Goal: Information Seeking & Learning: Learn about a topic

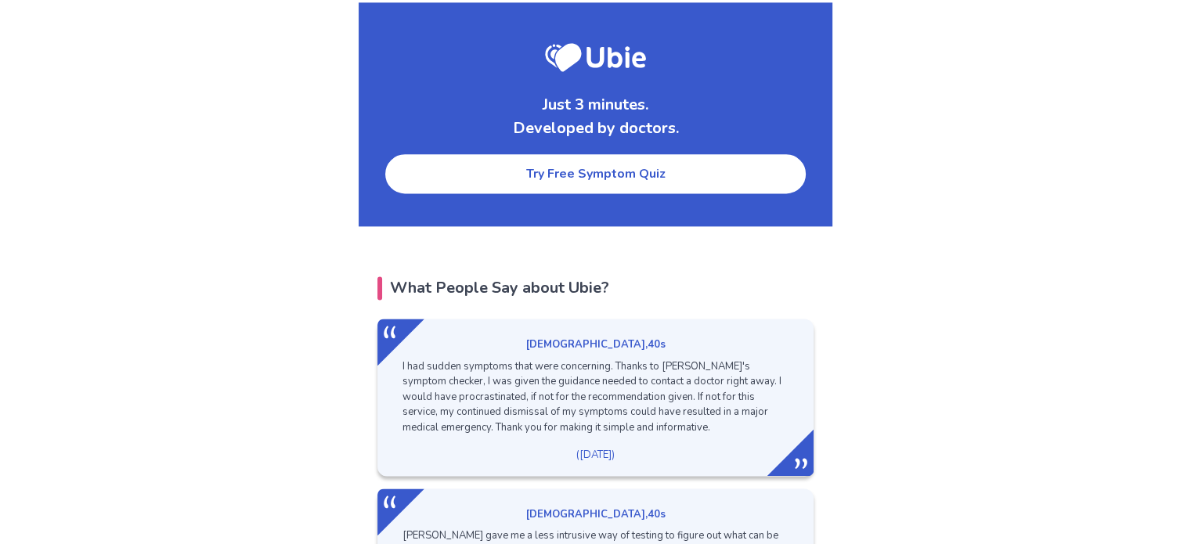
scroll to position [2067, 0]
click at [540, 153] on link "Try Free Symptom Quiz" at bounding box center [596, 174] width 424 height 42
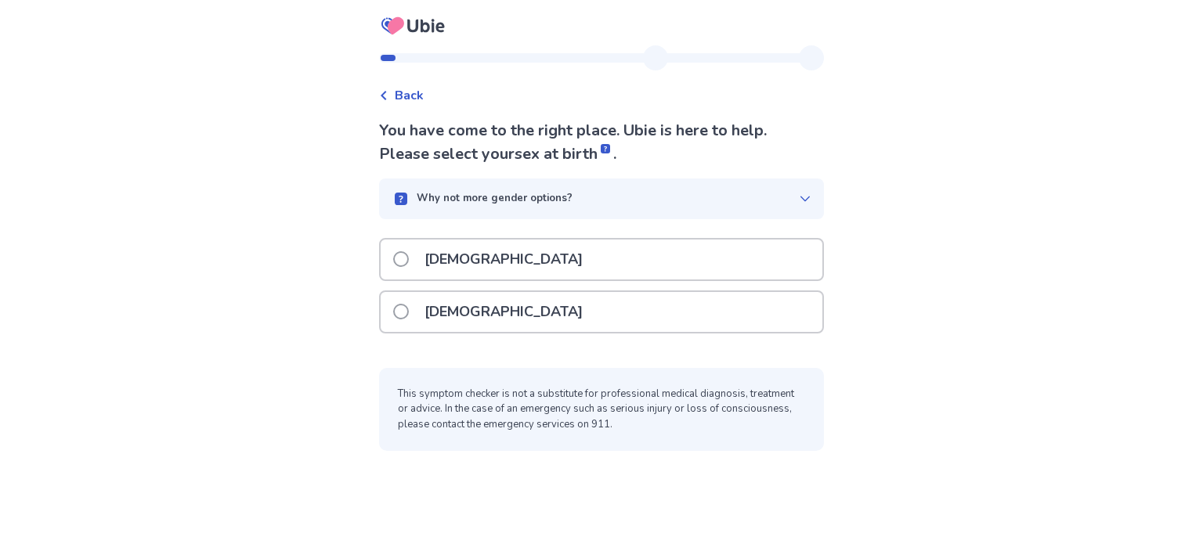
click at [522, 322] on div "[DEMOGRAPHIC_DATA]" at bounding box center [602, 312] width 442 height 40
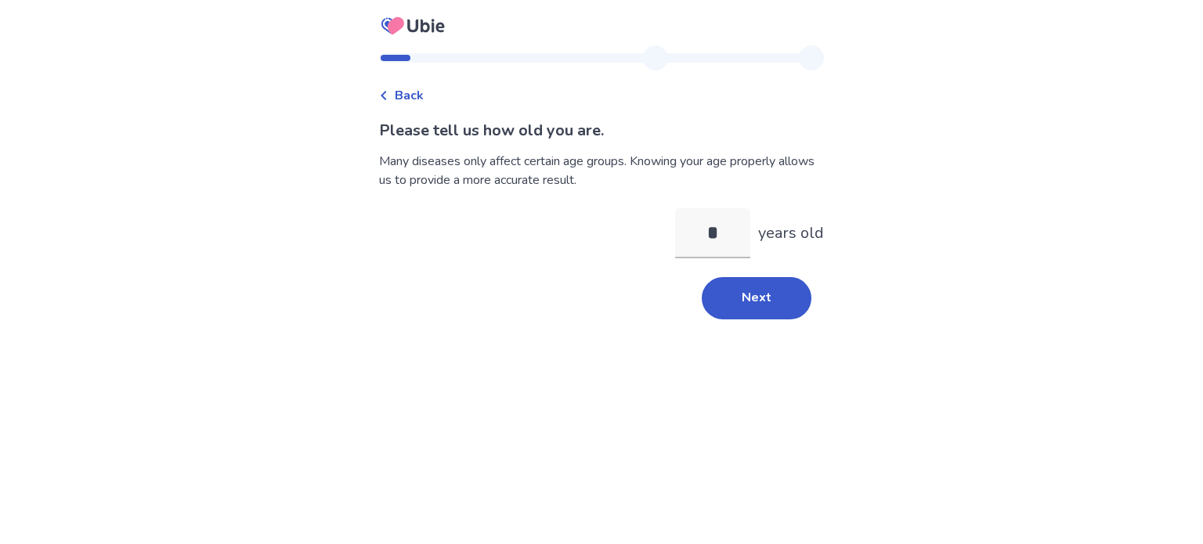
type input "**"
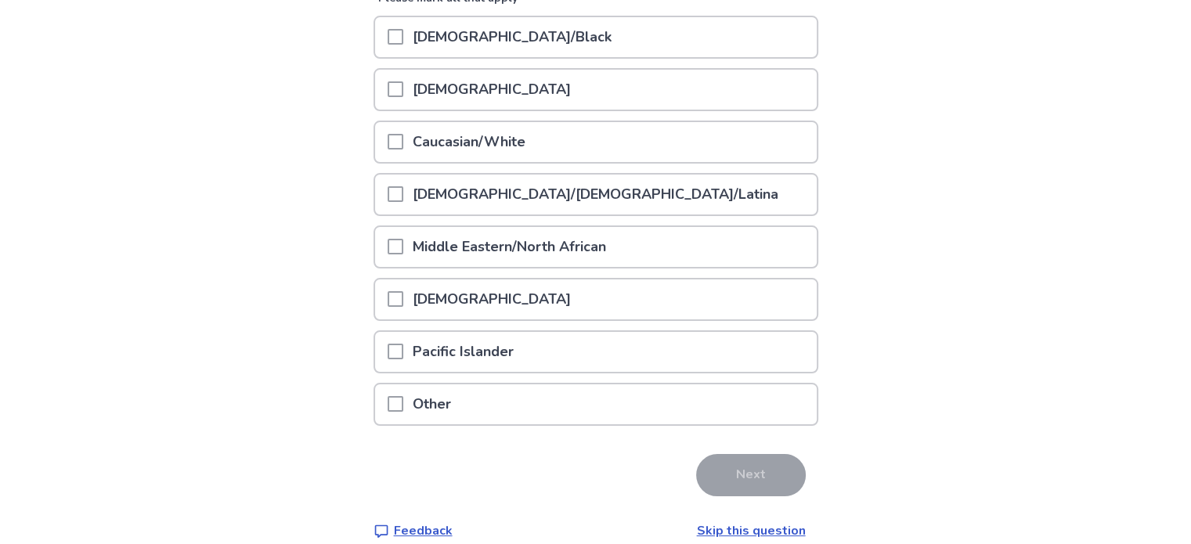
scroll to position [238, 0]
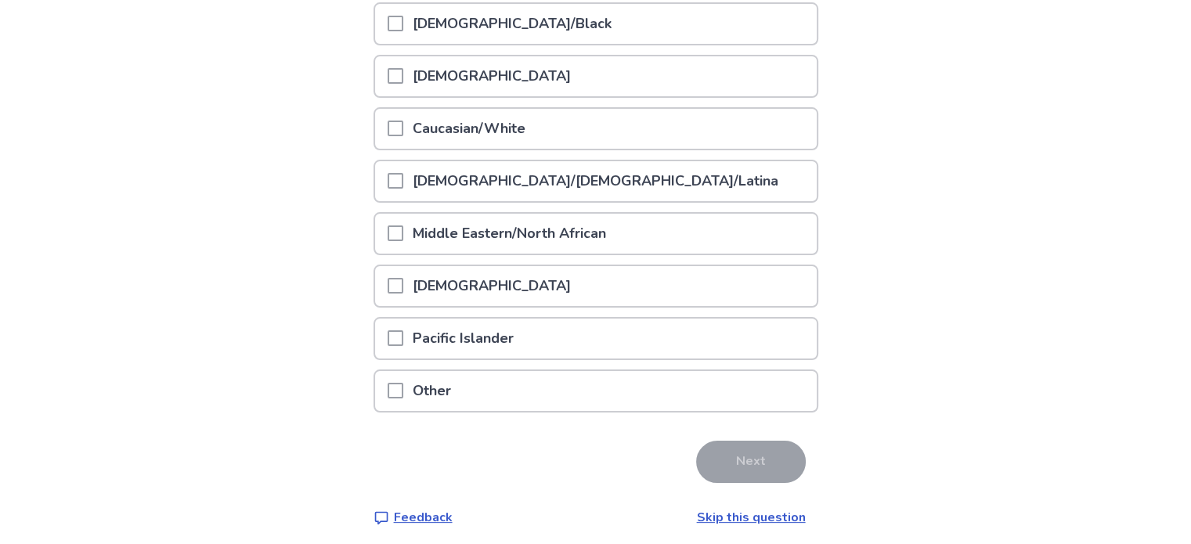
click at [474, 121] on p "Caucasian/White" at bounding box center [469, 129] width 132 height 40
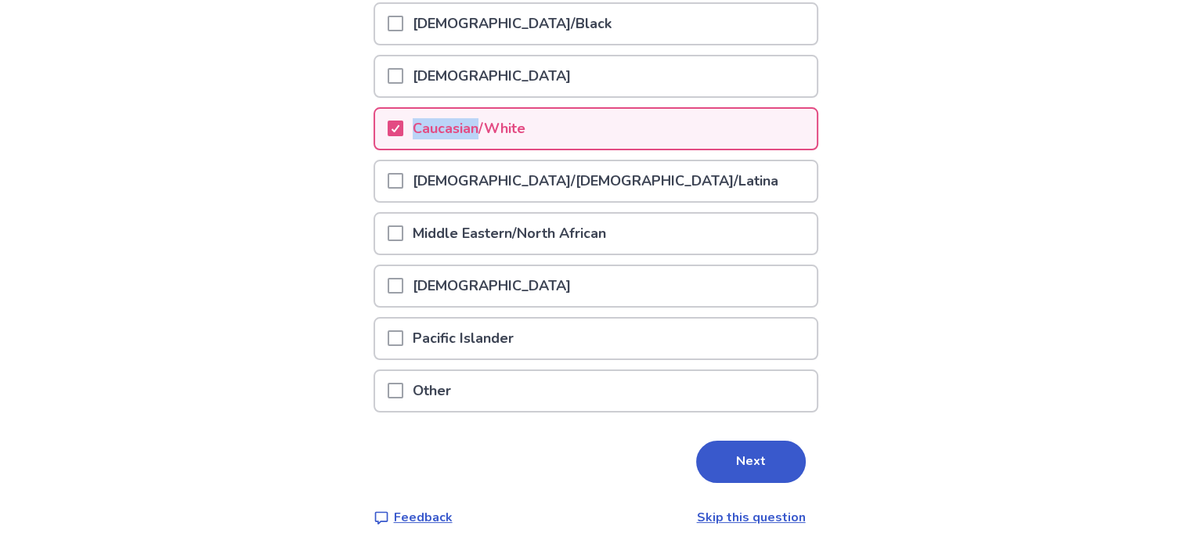
click at [474, 121] on p "Caucasian/White" at bounding box center [469, 129] width 132 height 40
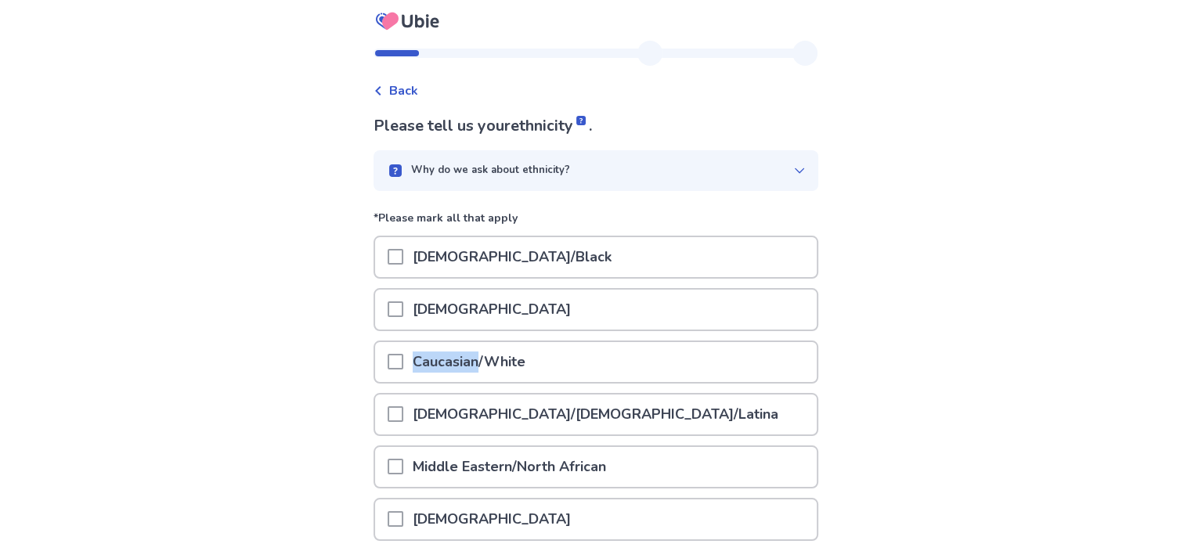
scroll to position [0, 0]
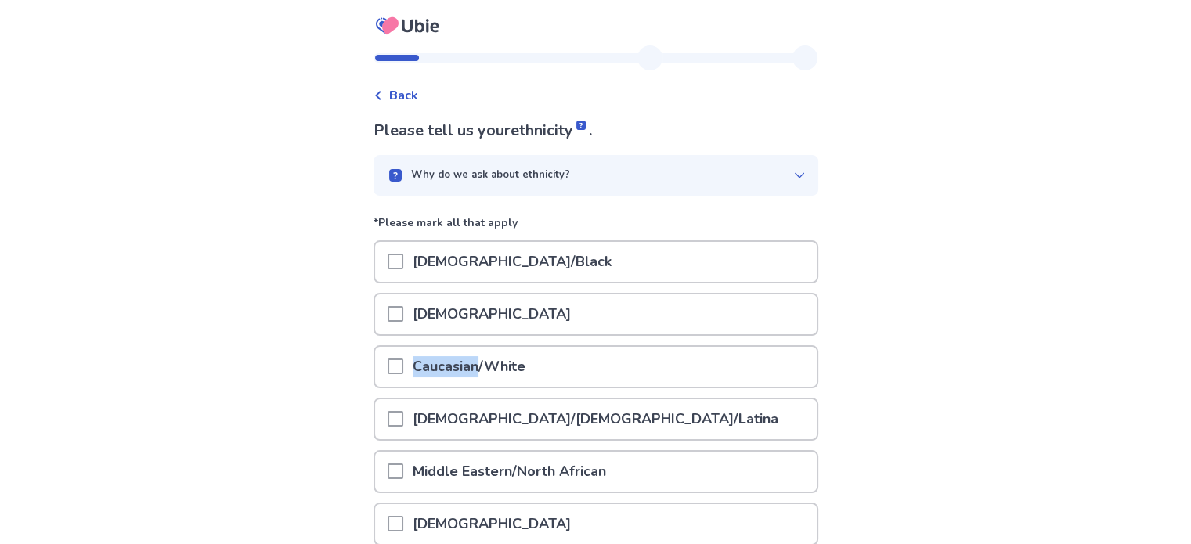
click at [403, 365] on span at bounding box center [396, 367] width 16 height 16
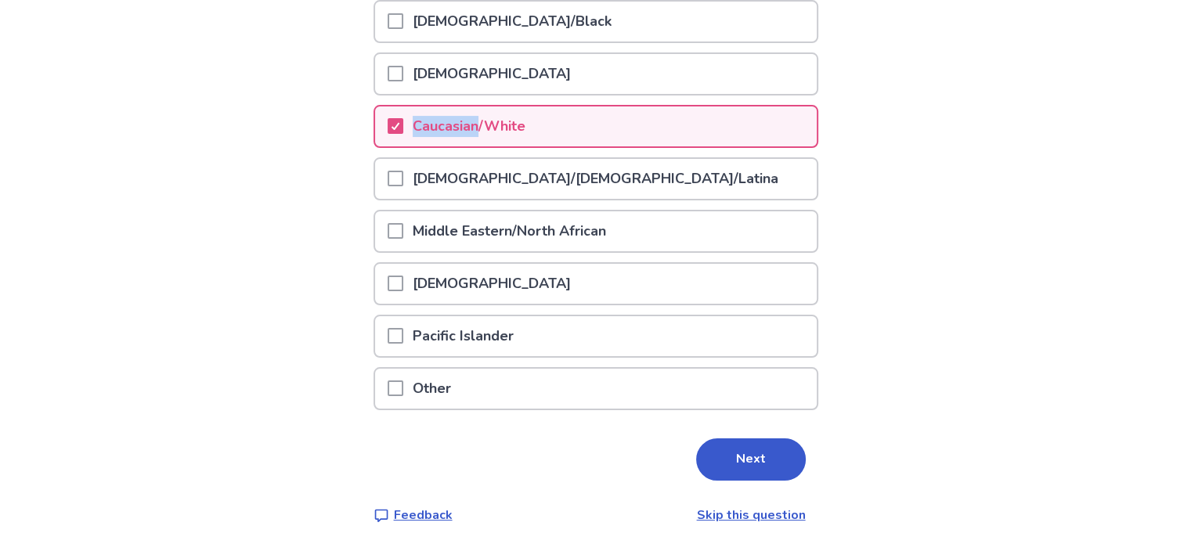
scroll to position [240, 0]
click at [738, 439] on button "Next" at bounding box center [751, 460] width 110 height 42
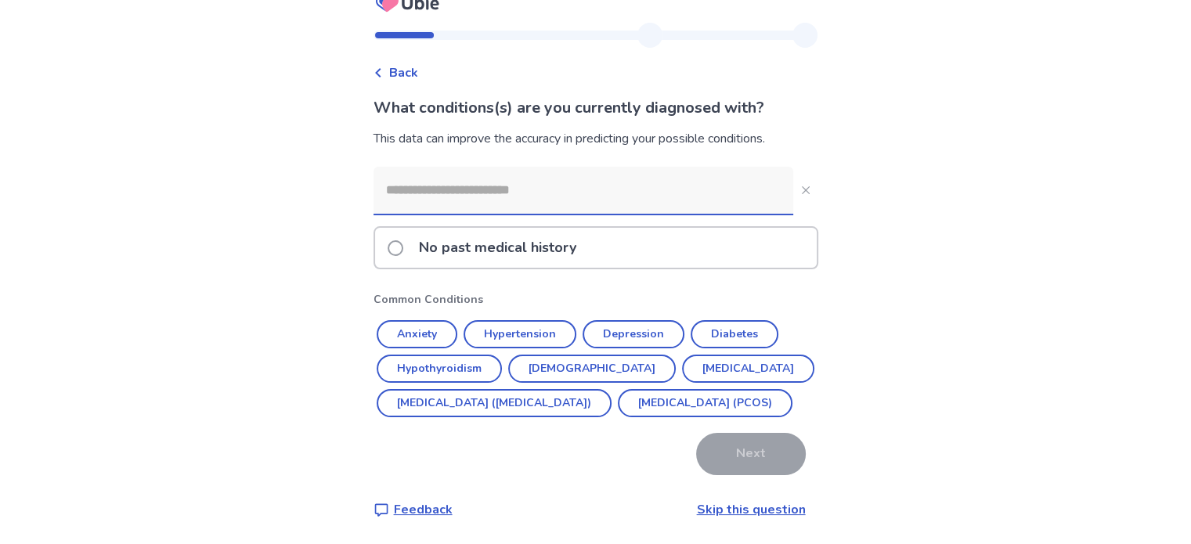
scroll to position [56, 0]
click at [432, 320] on button "Anxiety" at bounding box center [417, 334] width 81 height 28
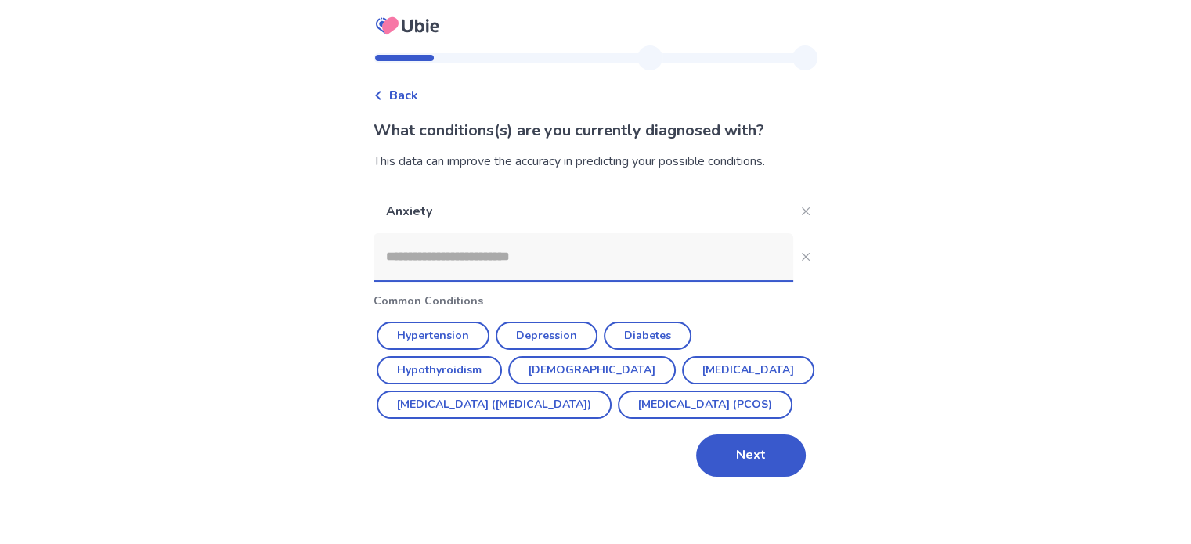
scroll to position [0, 0]
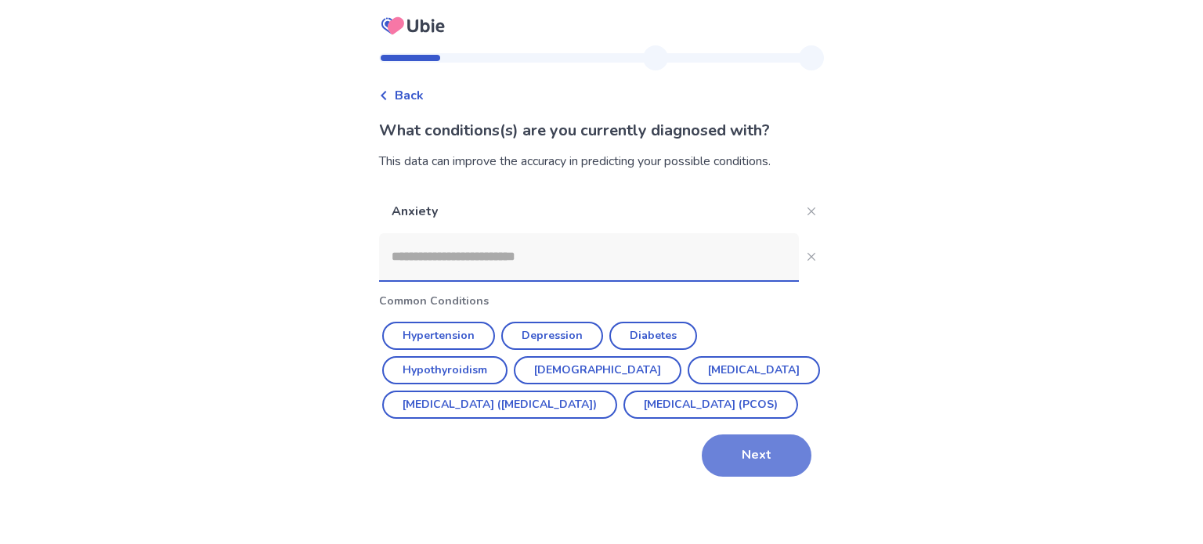
click at [776, 477] on button "Next" at bounding box center [757, 456] width 110 height 42
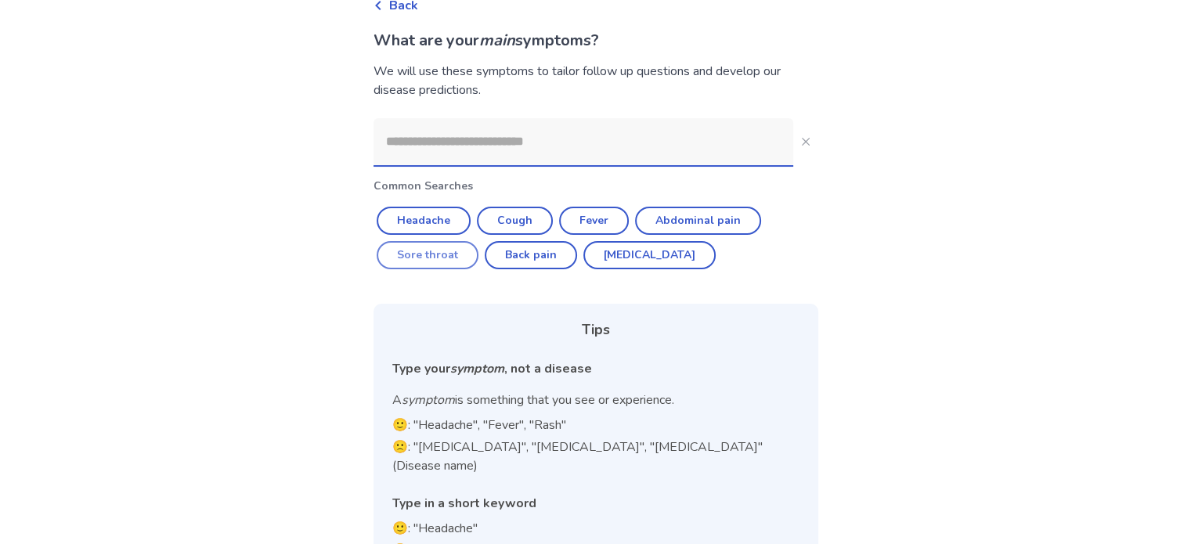
scroll to position [91, 0]
click at [507, 215] on button "Cough" at bounding box center [515, 220] width 76 height 28
type input "*****"
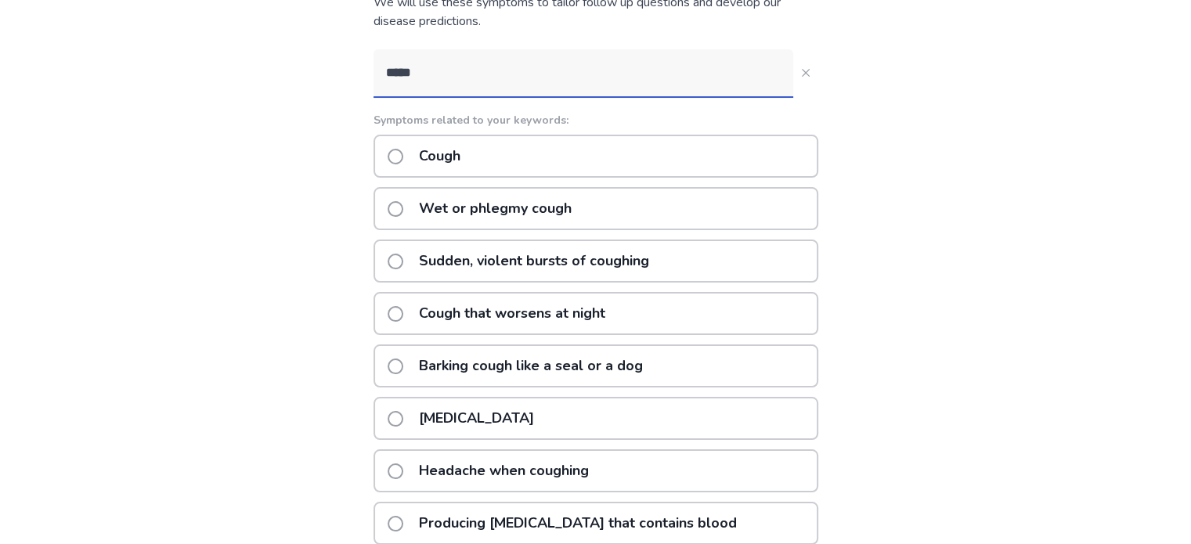
scroll to position [160, 0]
click at [403, 201] on span at bounding box center [396, 208] width 16 height 16
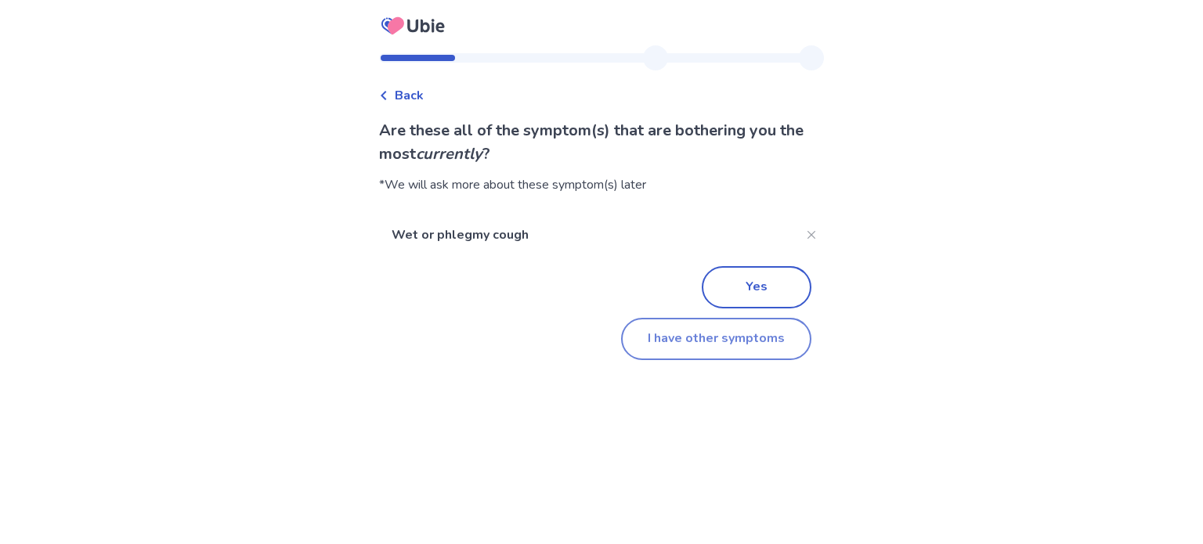
click at [749, 347] on button "I have other symptoms" at bounding box center [716, 339] width 190 height 42
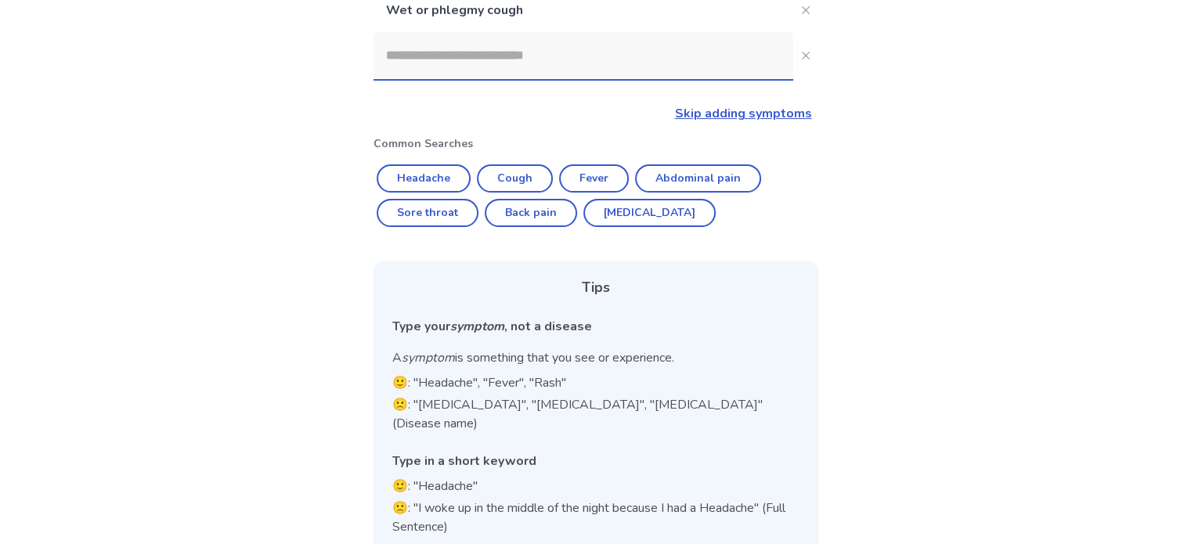
scroll to position [204, 0]
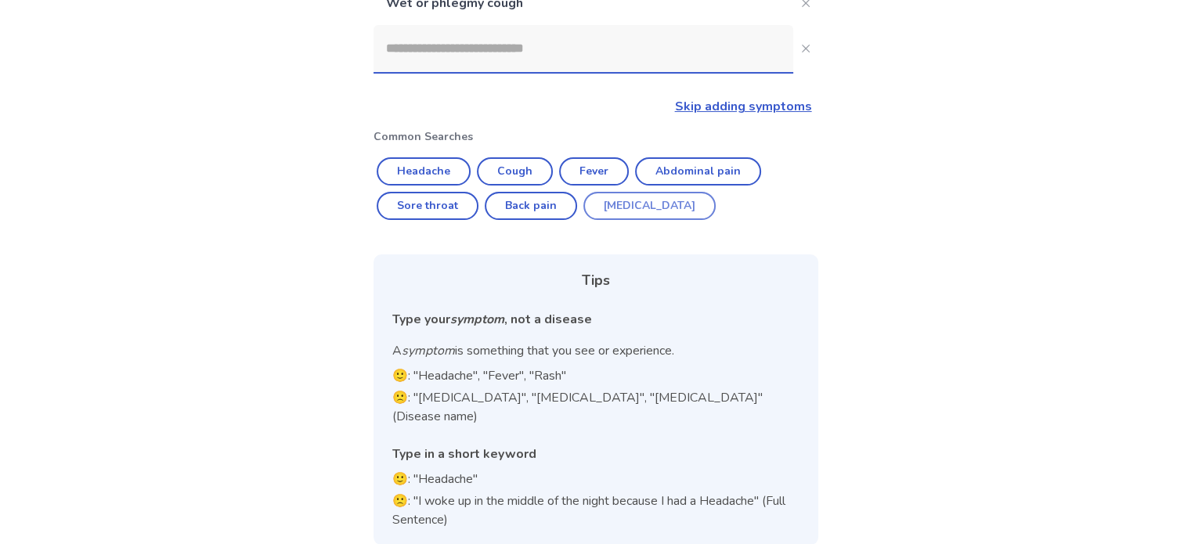
click at [630, 209] on button "[MEDICAL_DATA]" at bounding box center [649, 206] width 132 height 28
type input "********"
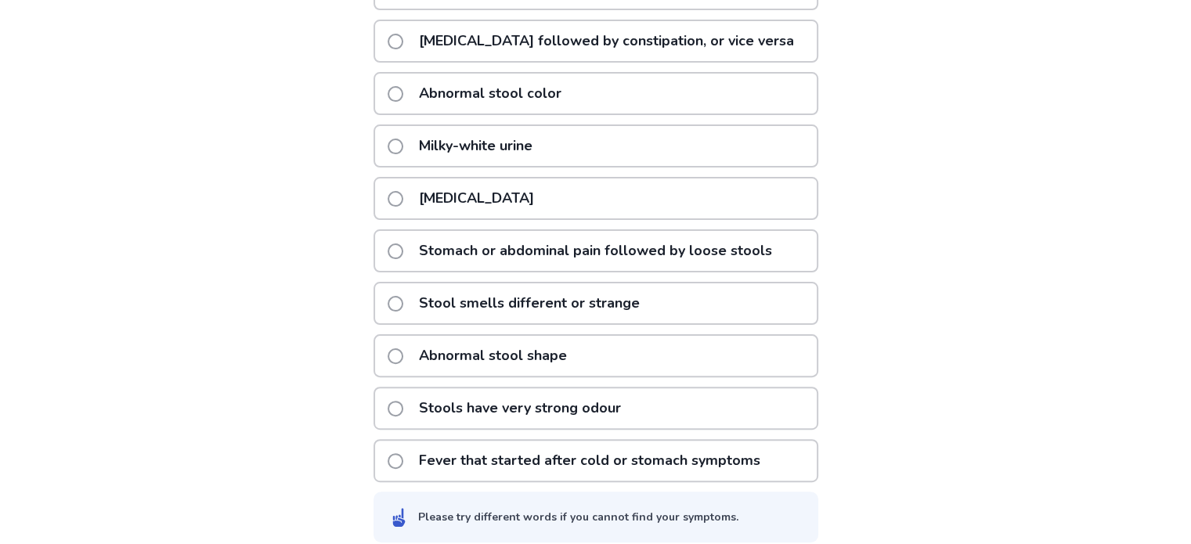
scroll to position [392, 0]
click at [399, 245] on span at bounding box center [396, 250] width 16 height 16
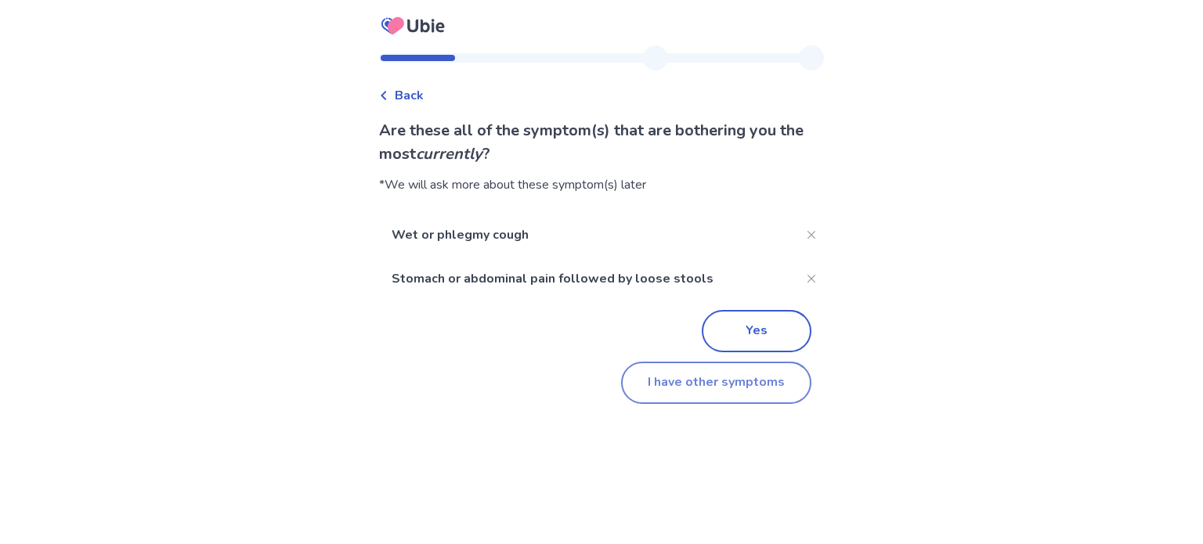
click at [740, 391] on button "I have other symptoms" at bounding box center [716, 383] width 190 height 42
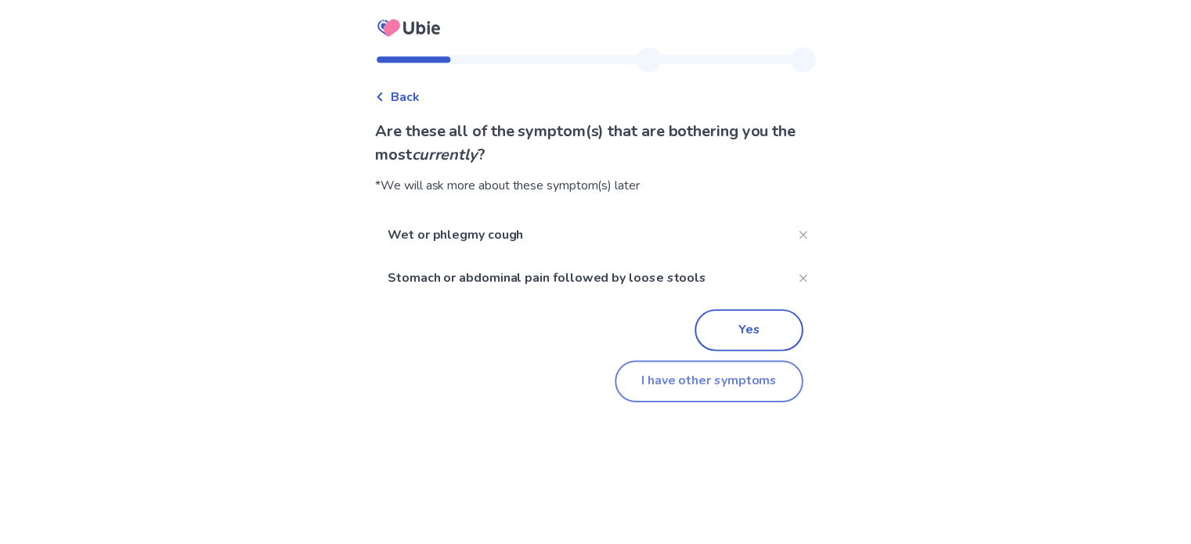
scroll to position [247, 0]
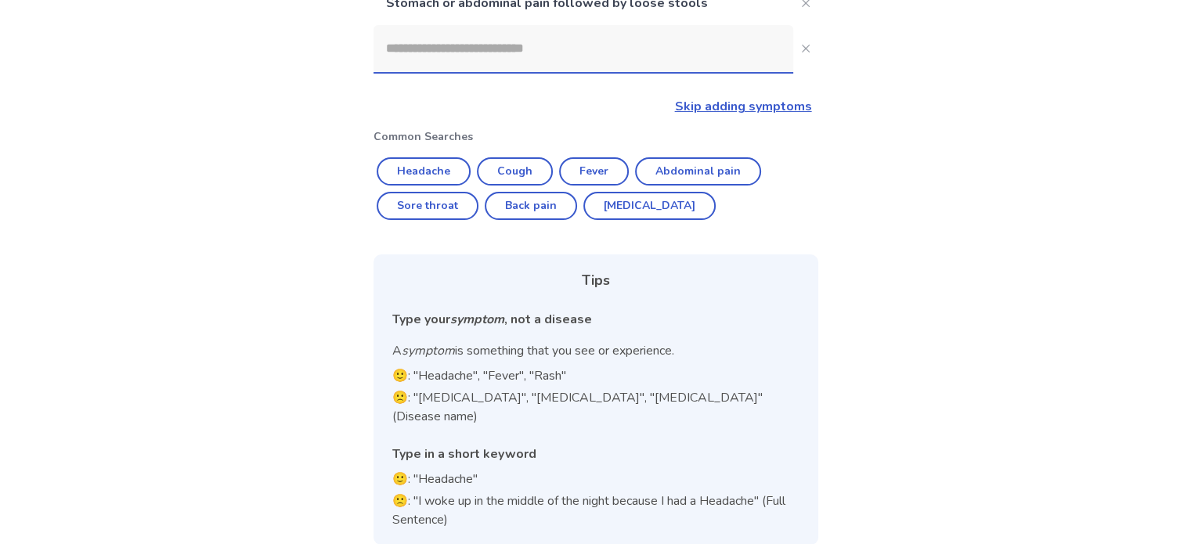
click at [470, 51] on input at bounding box center [584, 48] width 420 height 47
type input "*"
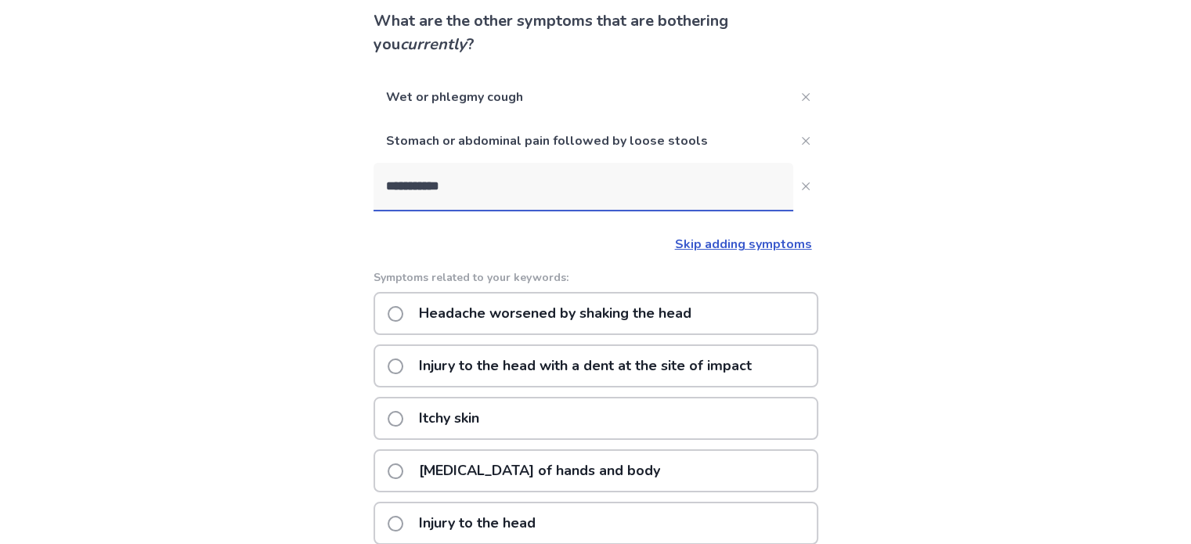
scroll to position [111, 0]
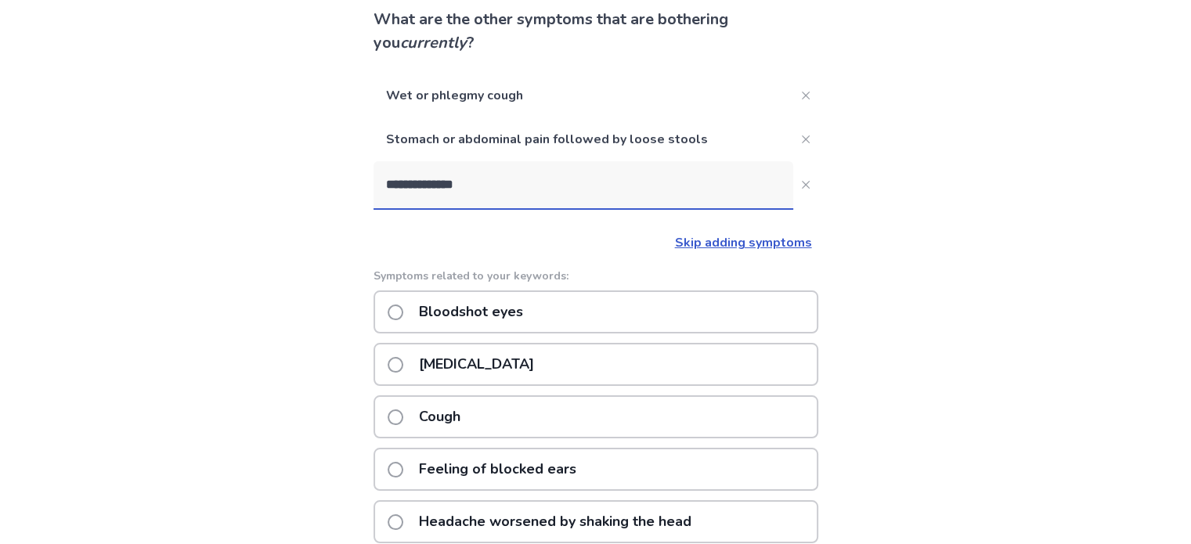
type input "**********"
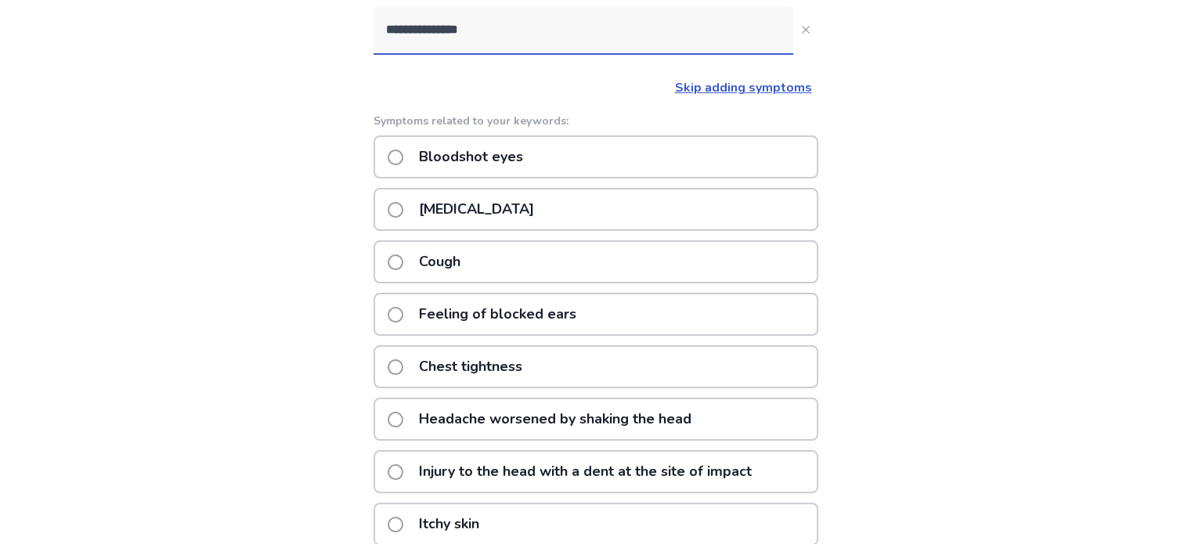
scroll to position [265, 0]
click at [559, 413] on p "Headache worsened by shaking the head" at bounding box center [555, 420] width 291 height 40
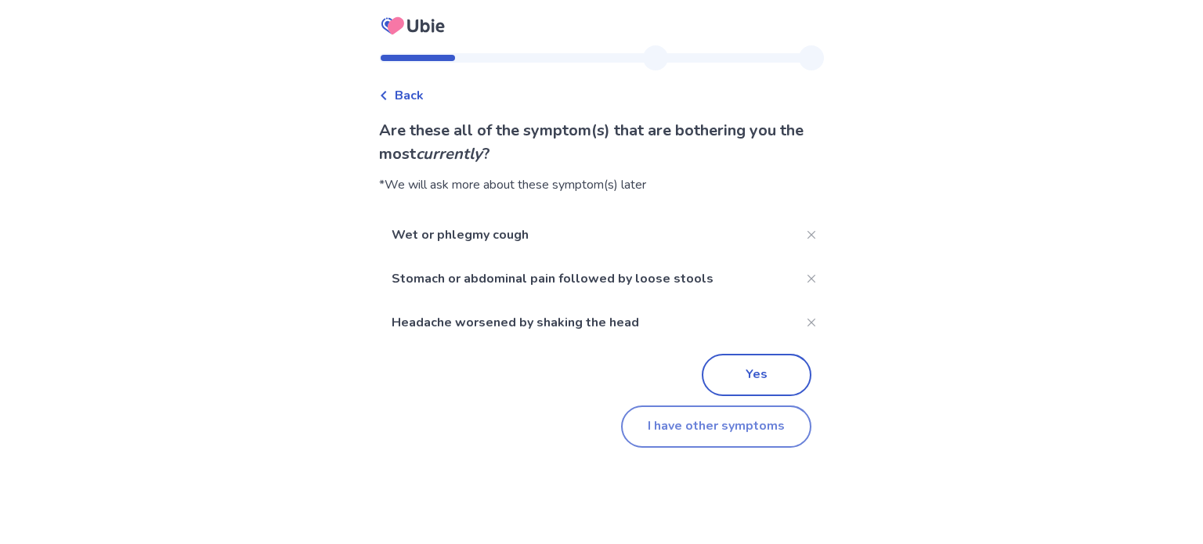
click at [681, 422] on button "I have other symptoms" at bounding box center [716, 427] width 190 height 42
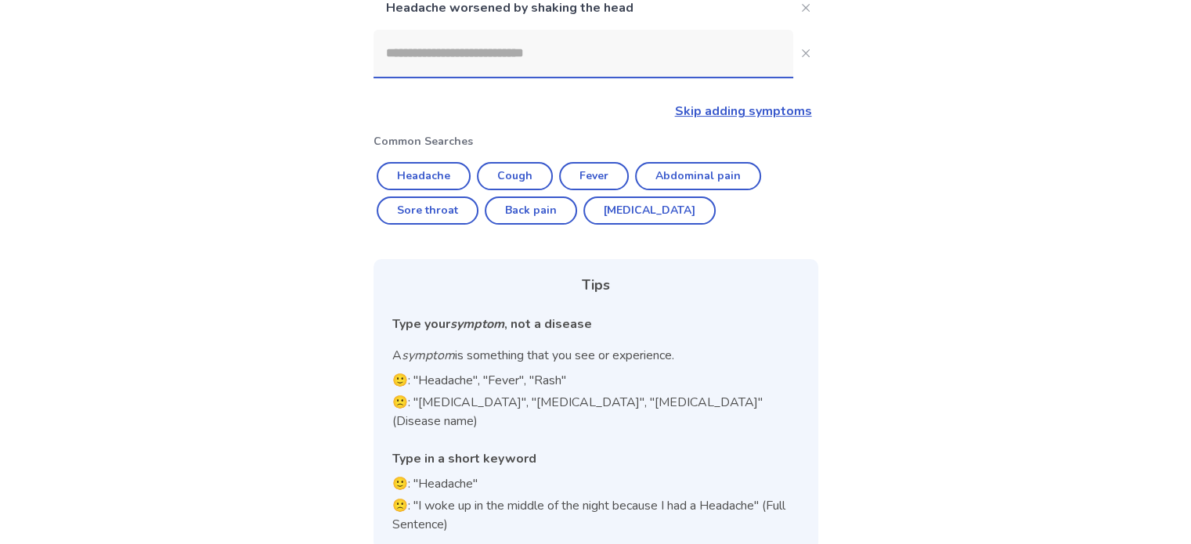
scroll to position [291, 0]
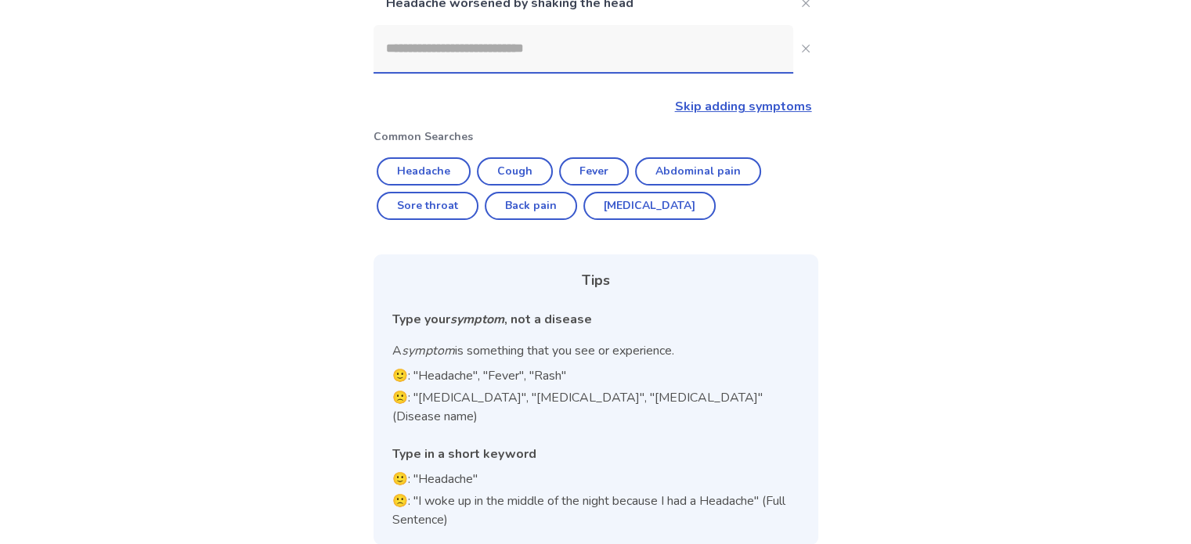
click at [513, 47] on input at bounding box center [584, 48] width 420 height 47
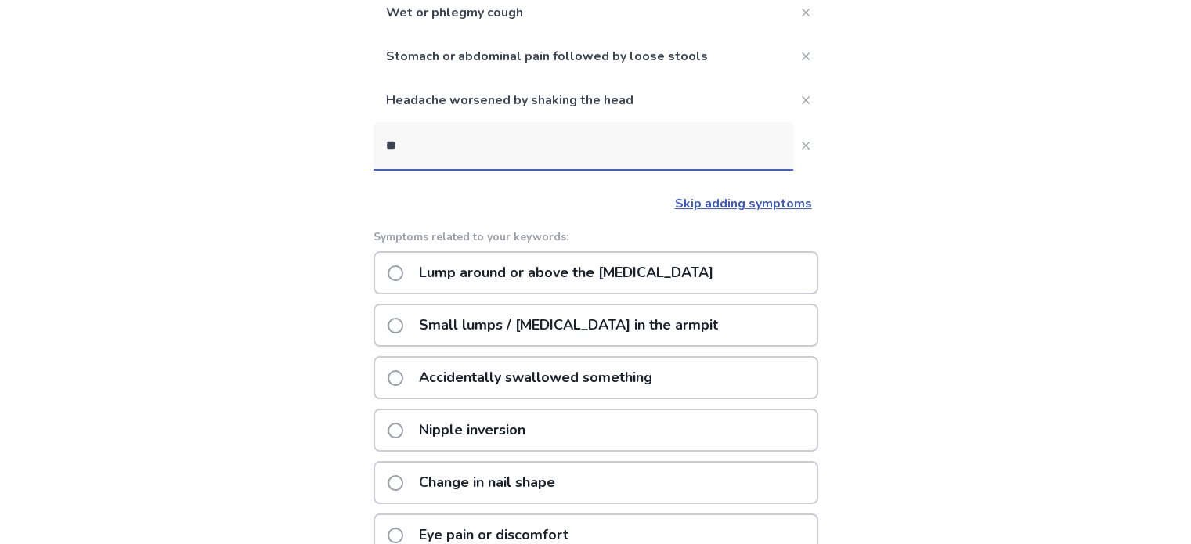
scroll to position [194, 0]
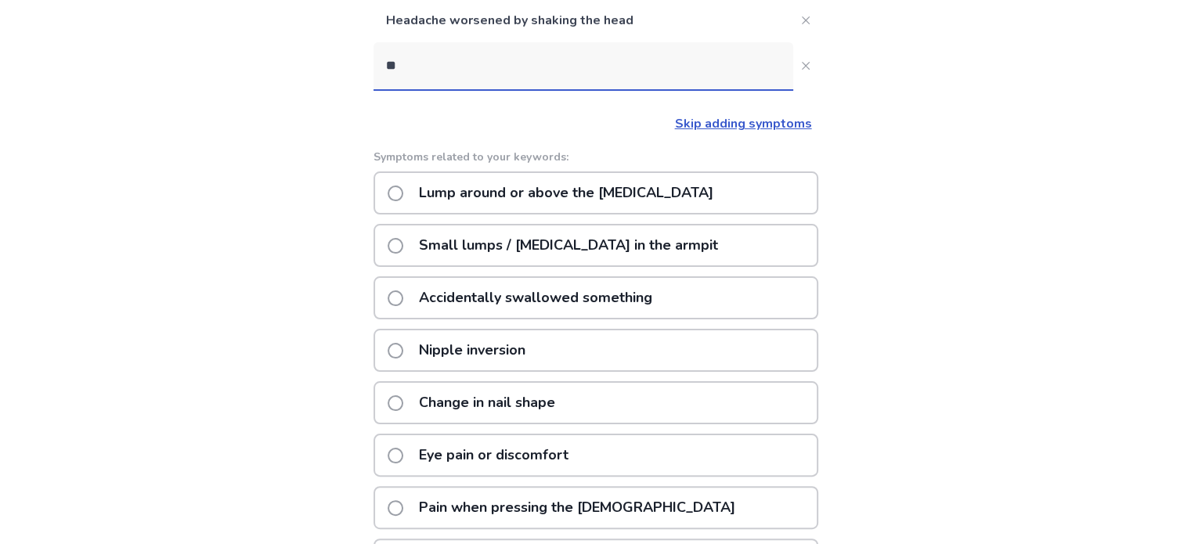
type input "***"
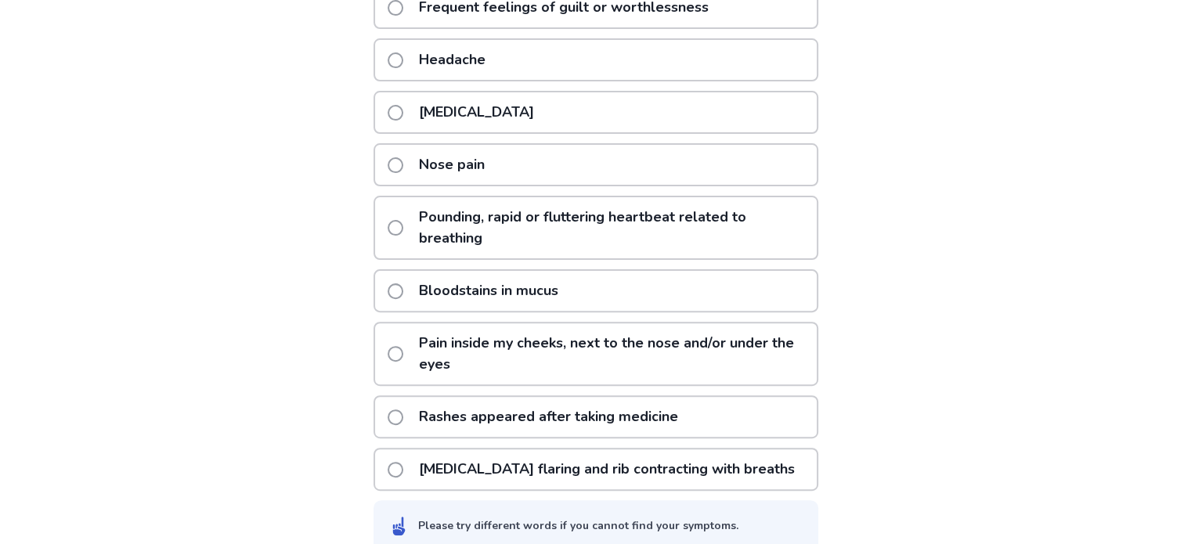
scroll to position [479, 0]
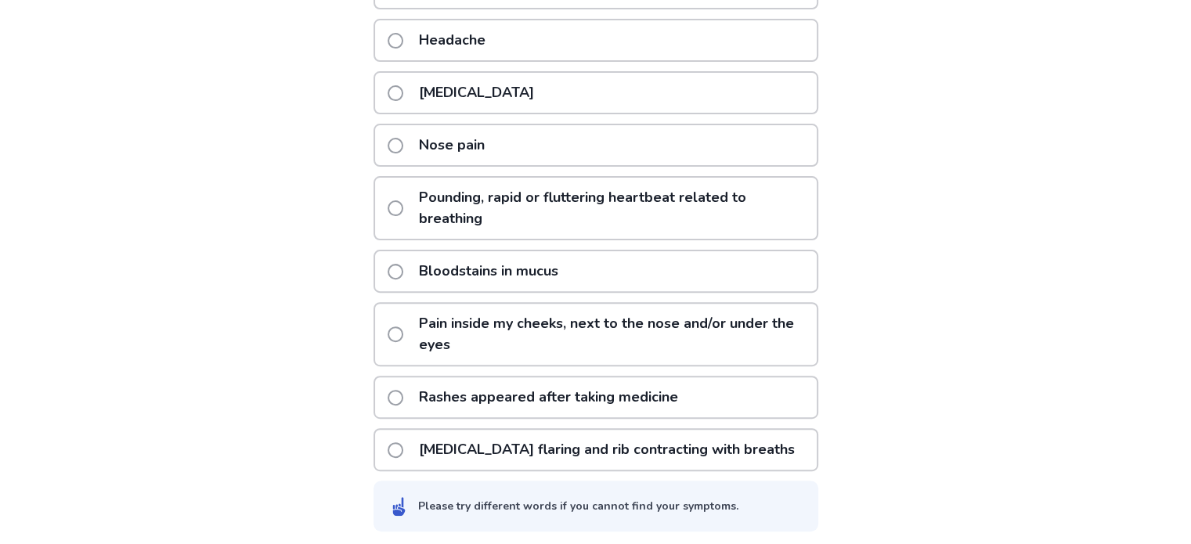
click at [517, 266] on p "Bloodstains in mucus" at bounding box center [489, 271] width 158 height 40
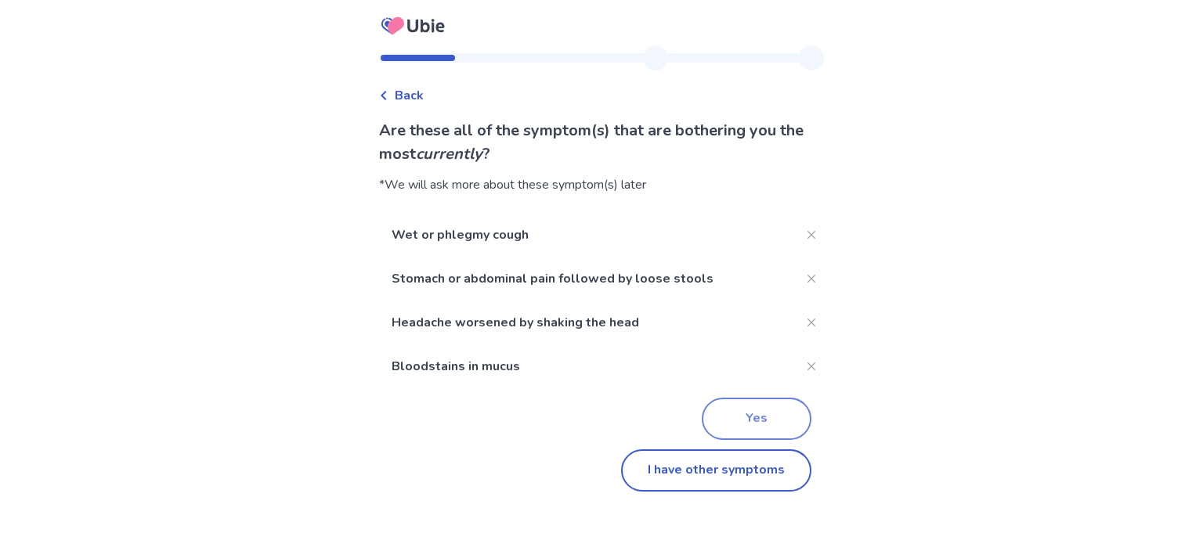
click at [745, 413] on button "Yes" at bounding box center [757, 419] width 110 height 42
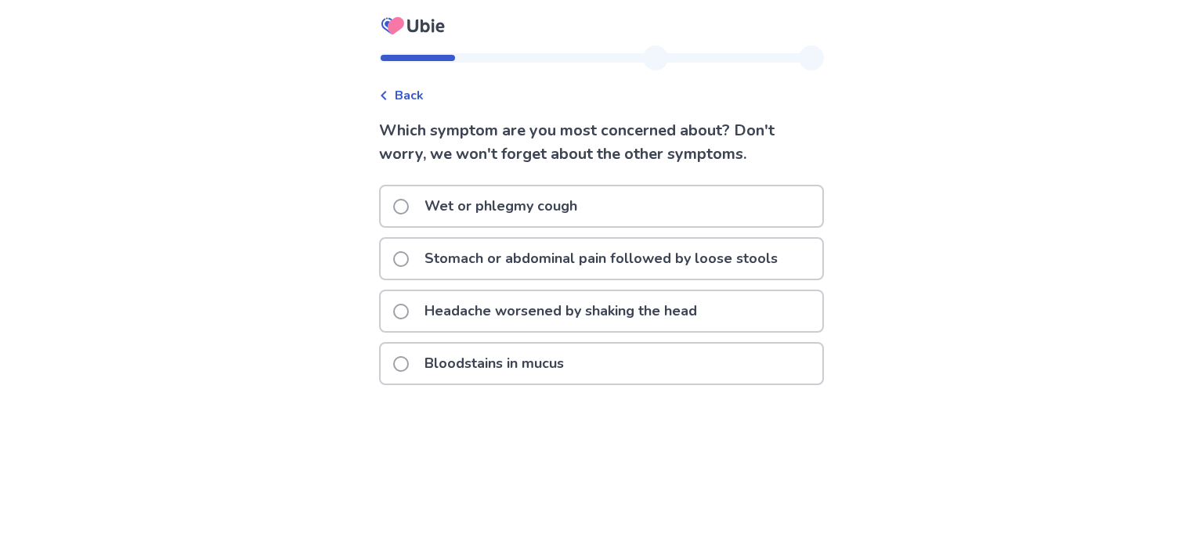
click at [506, 251] on p "Stomach or abdominal pain followed by loose stools" at bounding box center [601, 259] width 372 height 40
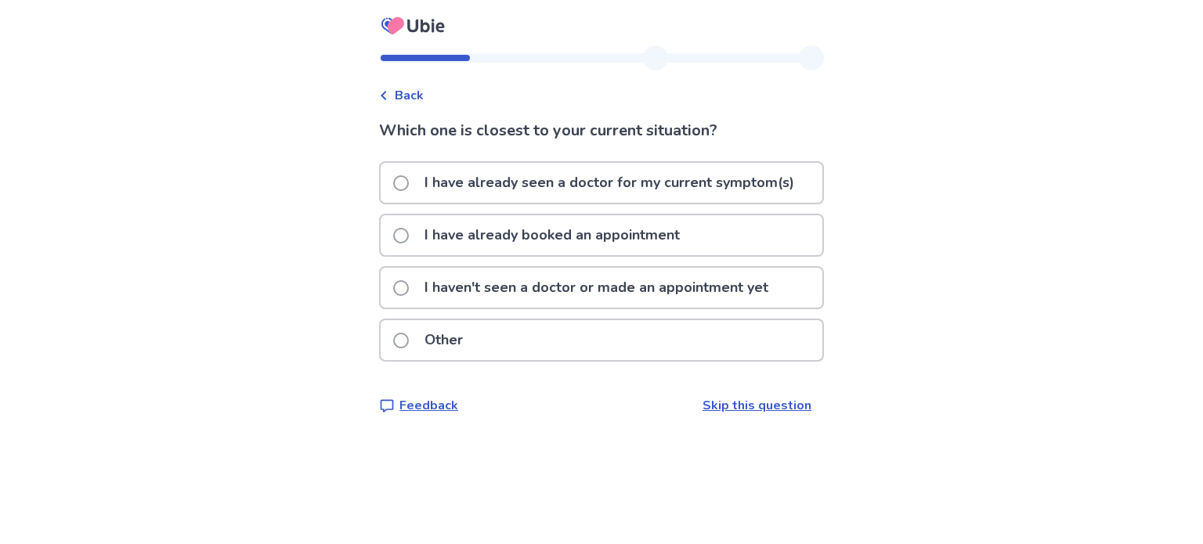
click at [633, 293] on p "I haven't seen a doctor or made an appointment yet" at bounding box center [596, 288] width 363 height 40
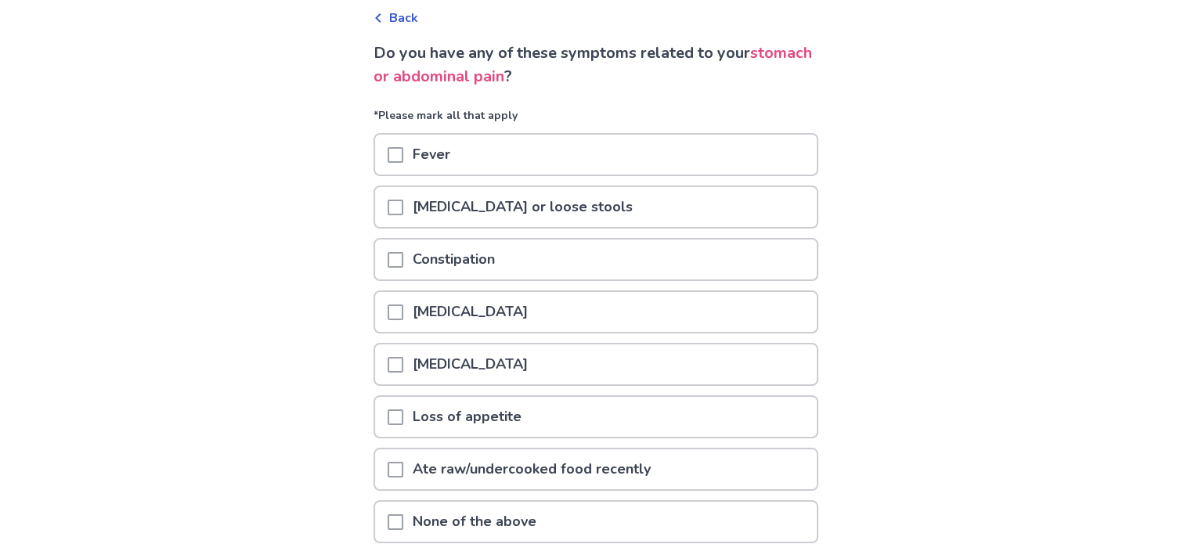
scroll to position [81, 0]
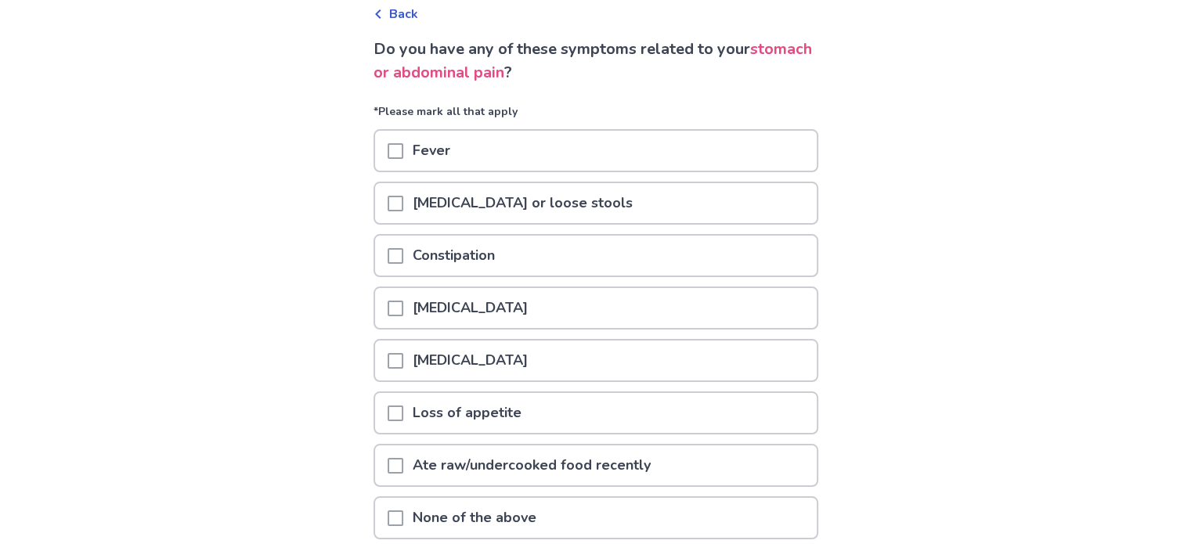
click at [413, 196] on p "[MEDICAL_DATA] or loose stools" at bounding box center [522, 203] width 239 height 40
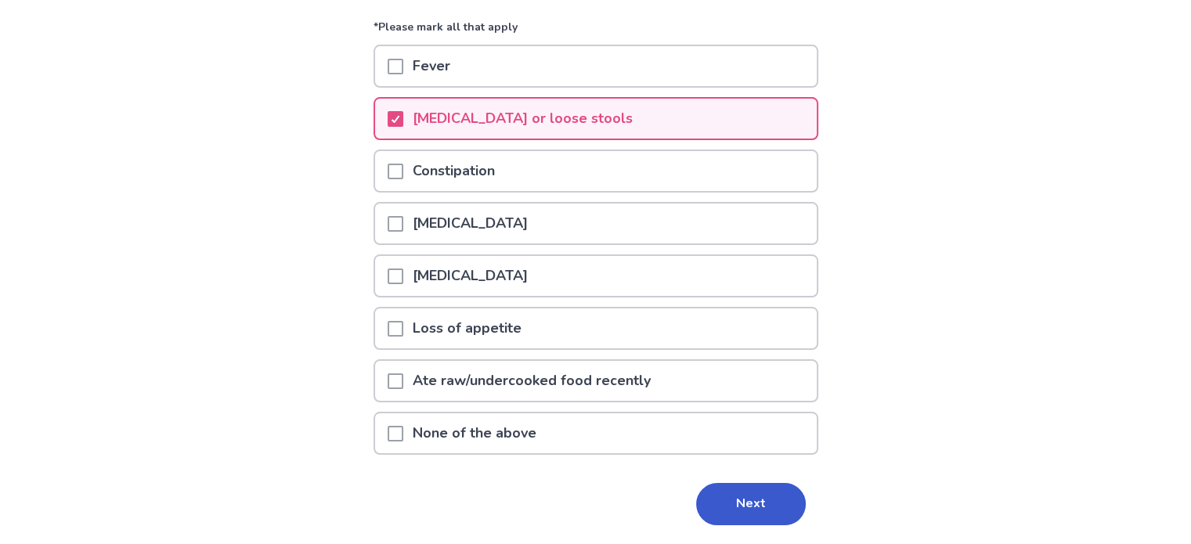
scroll to position [182, 0]
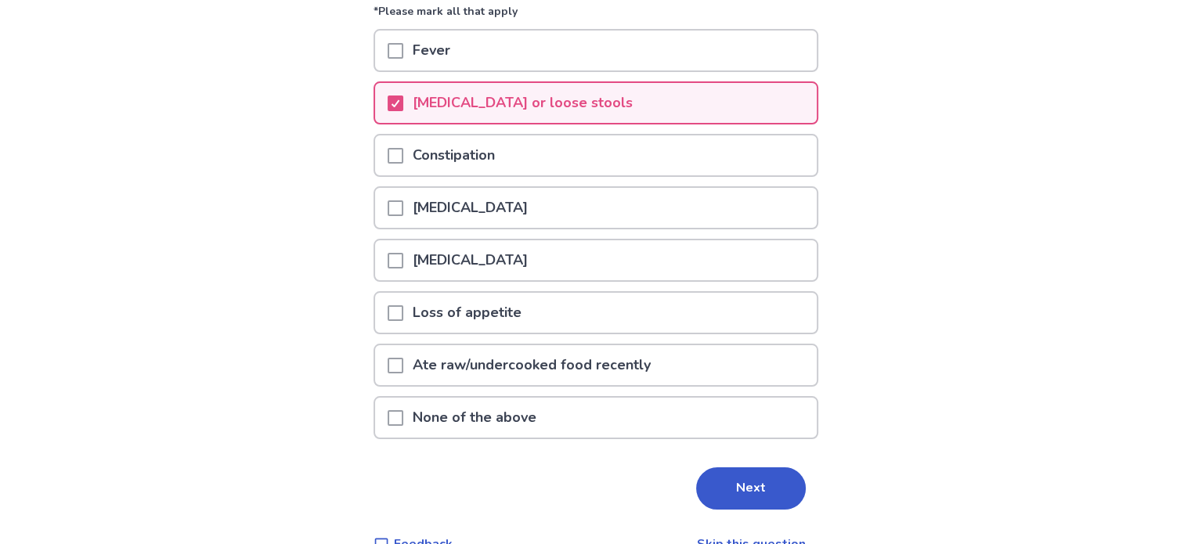
click at [403, 309] on span at bounding box center [396, 313] width 16 height 16
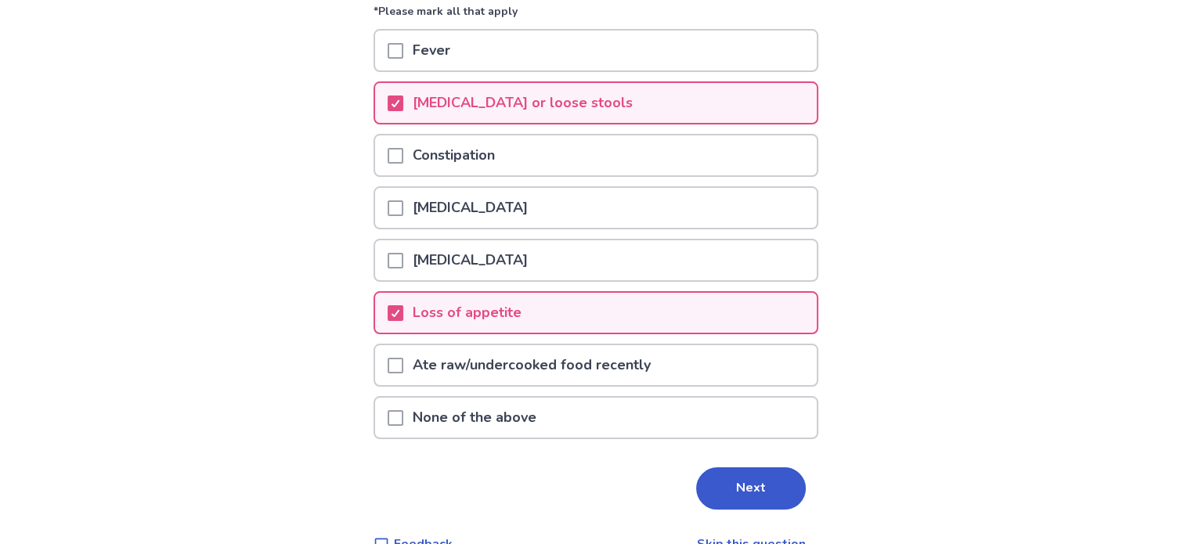
click at [402, 262] on span at bounding box center [396, 261] width 16 height 16
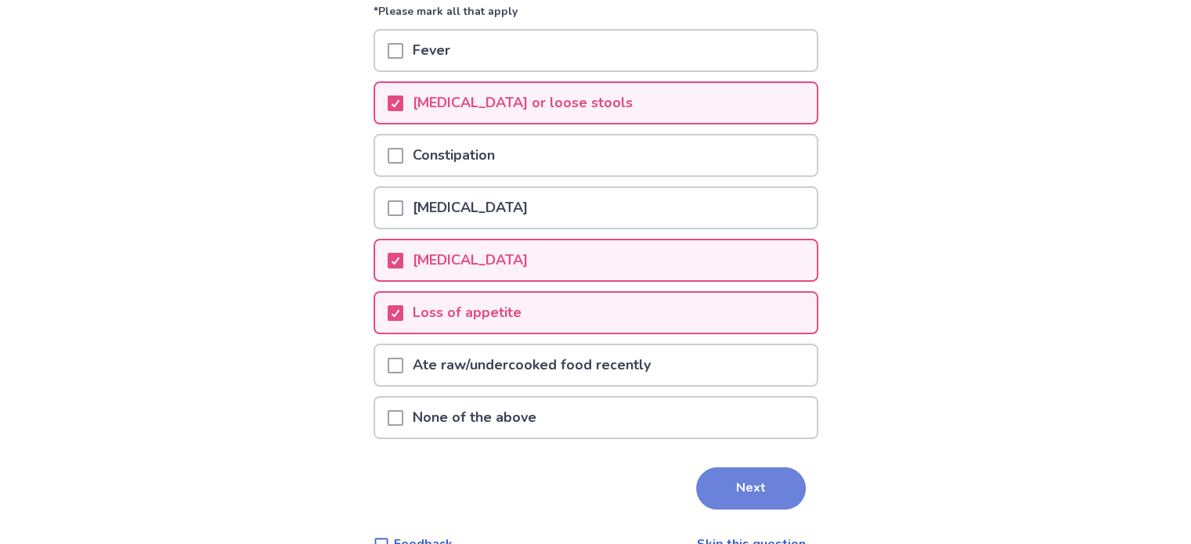
click at [713, 478] on button "Next" at bounding box center [751, 489] width 110 height 42
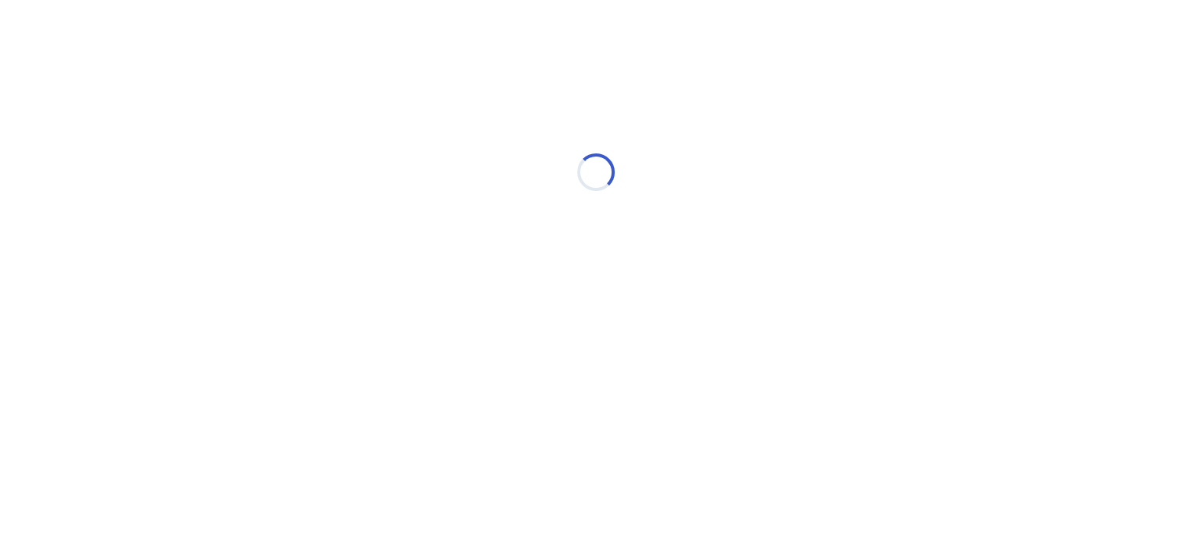
scroll to position [0, 0]
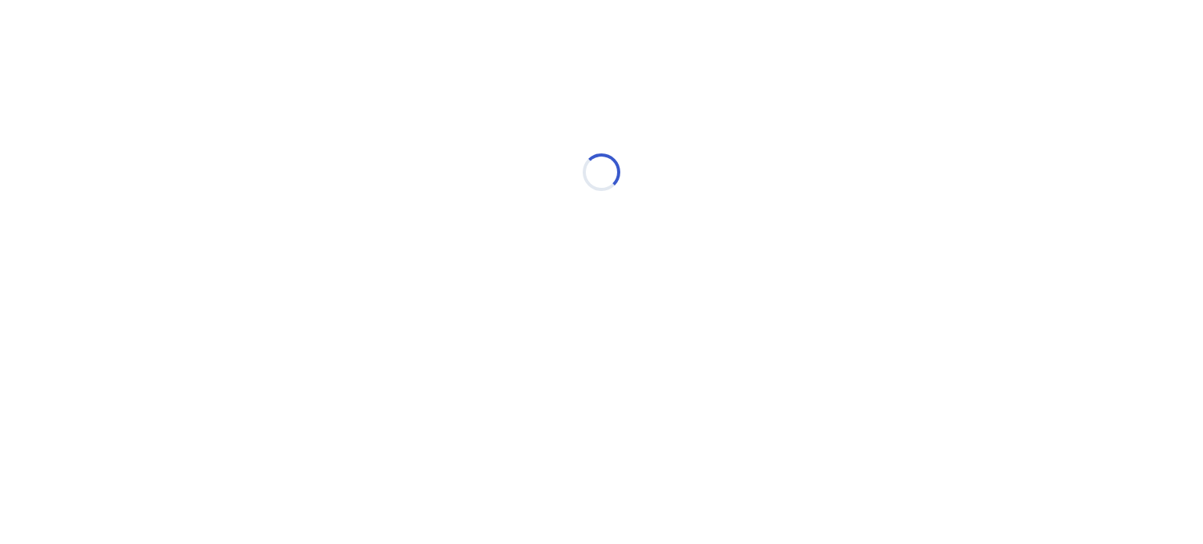
select select "*"
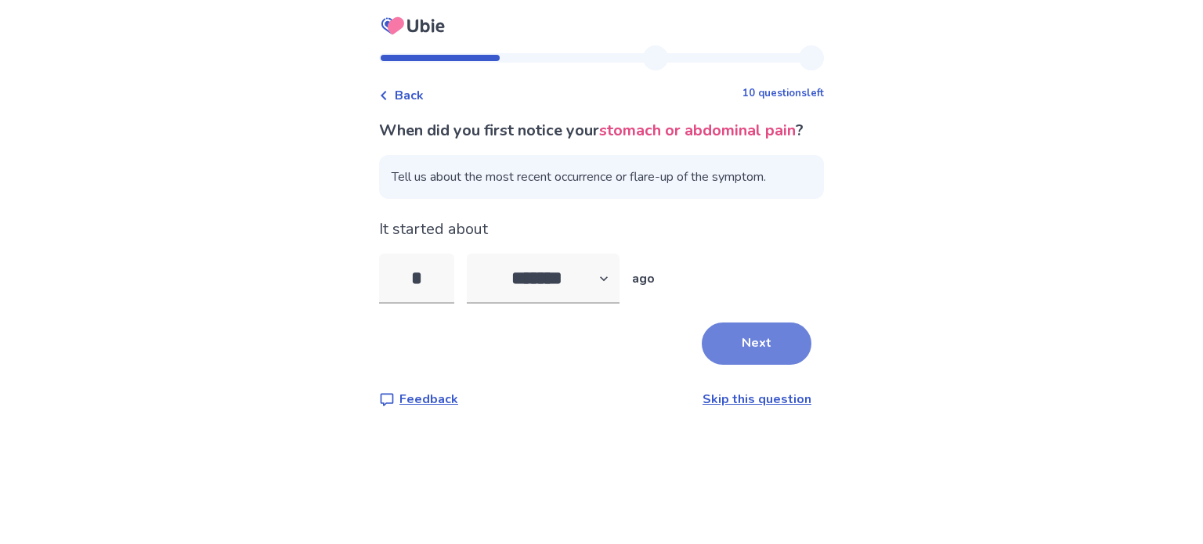
type input "*"
click at [756, 359] on button "Next" at bounding box center [757, 344] width 110 height 42
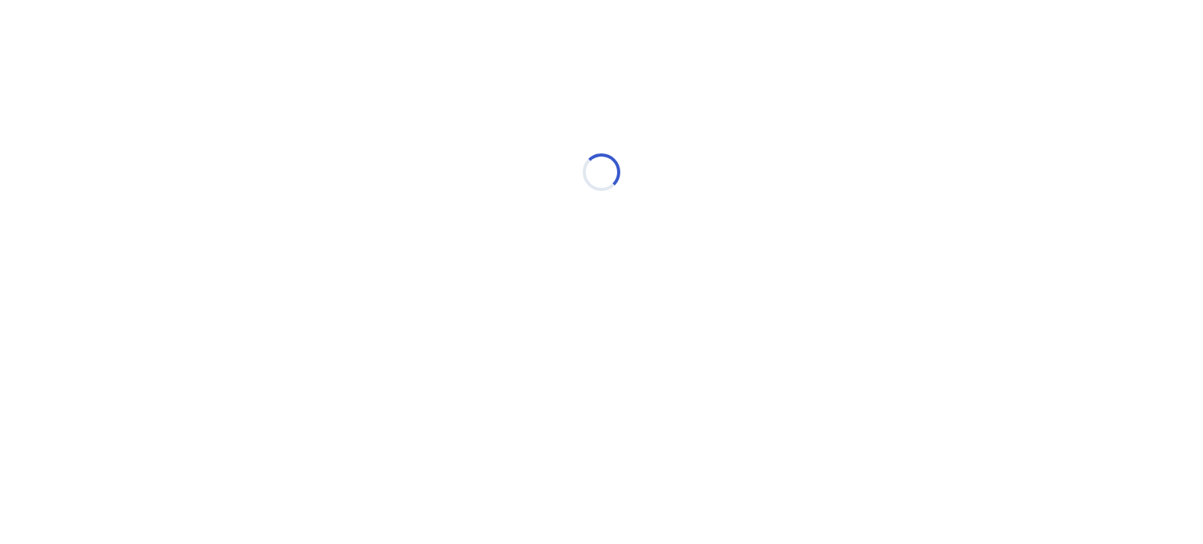
select select "*"
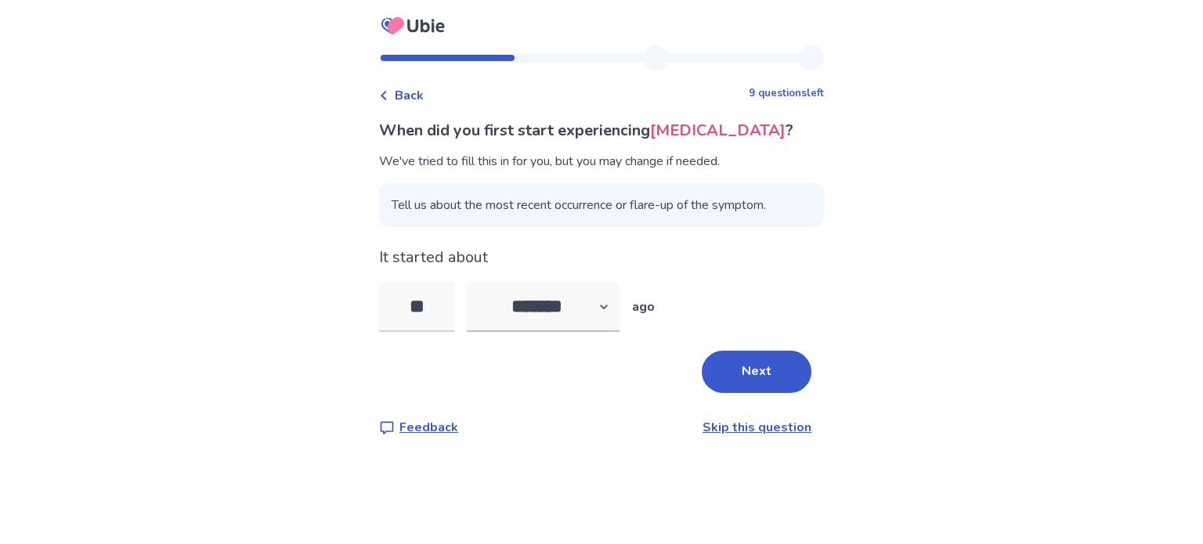
type input "**"
click at [767, 377] on button "Next" at bounding box center [757, 372] width 110 height 42
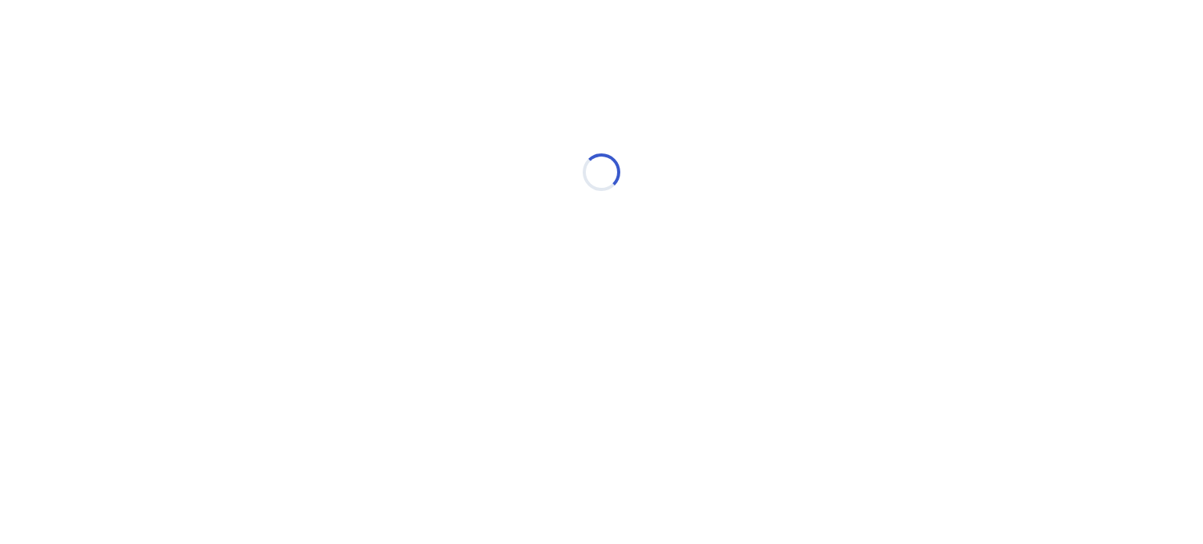
select select "*"
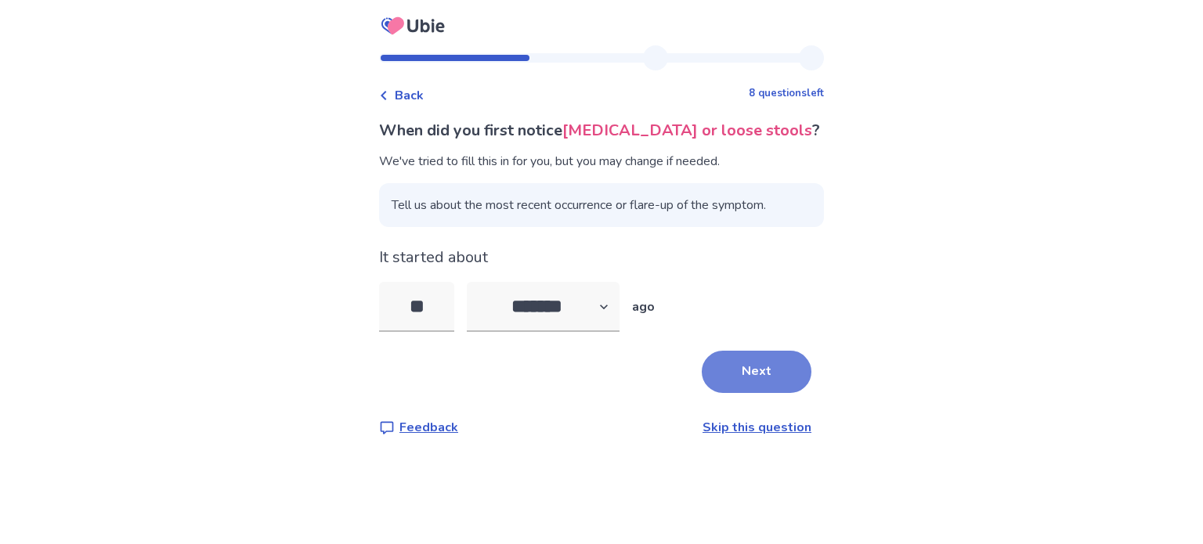
click at [744, 376] on button "Next" at bounding box center [757, 372] width 110 height 42
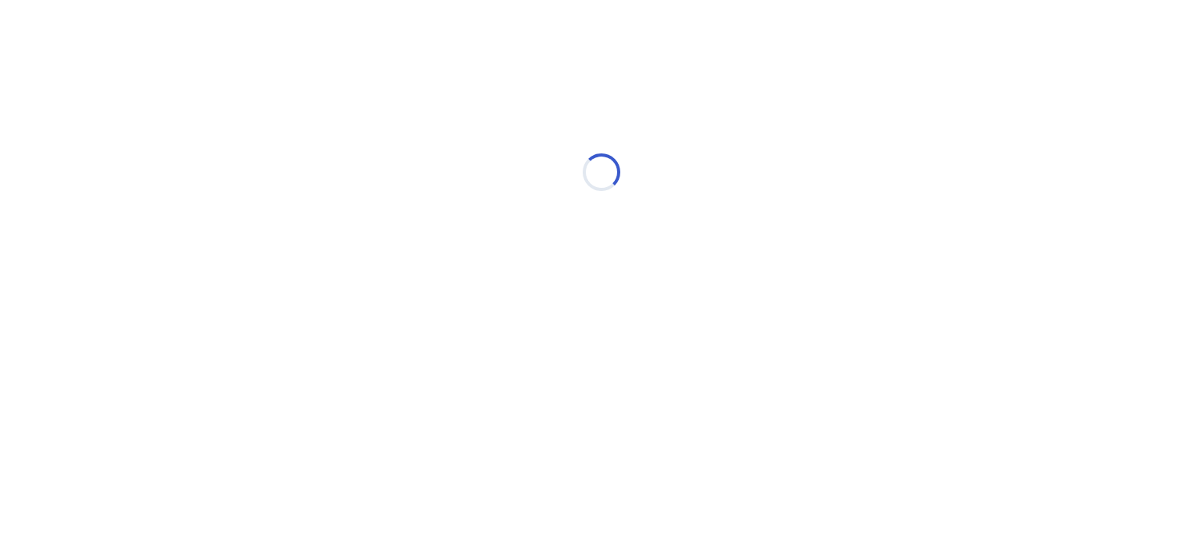
select select "*"
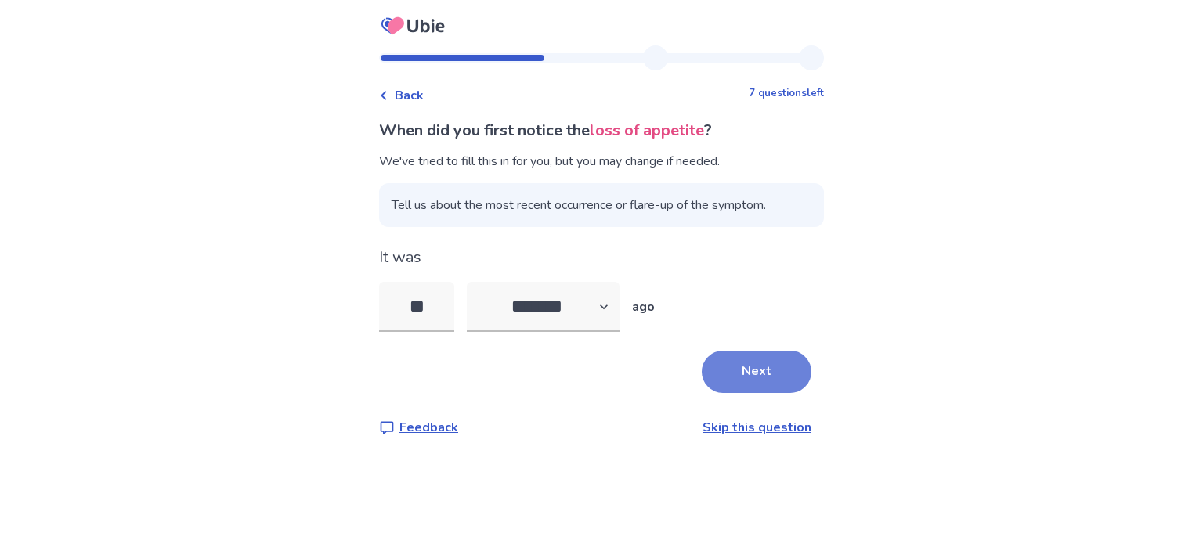
click at [727, 366] on button "Next" at bounding box center [757, 372] width 110 height 42
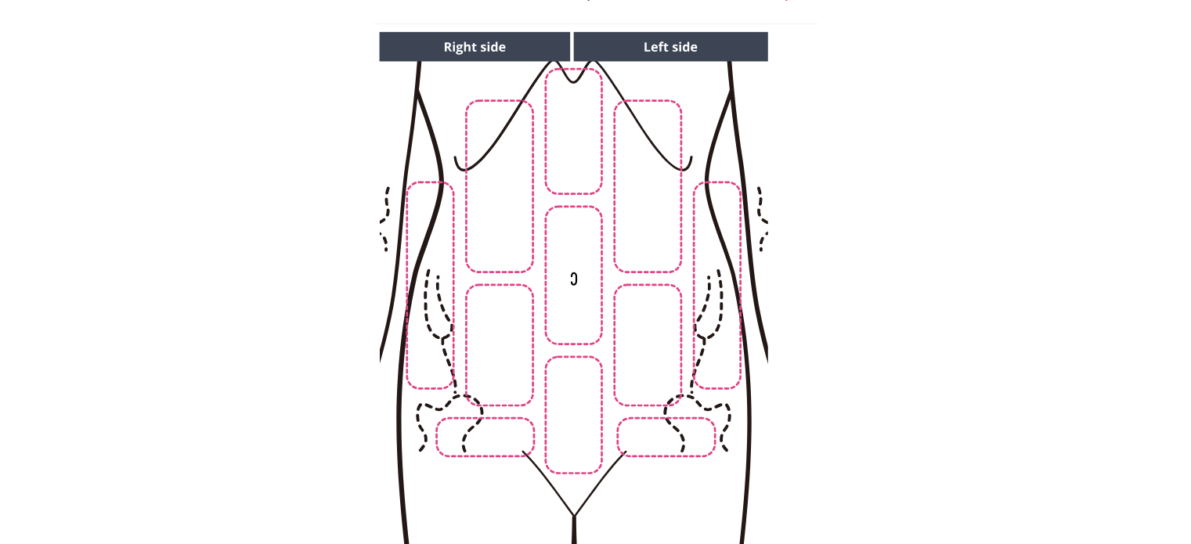
scroll to position [134, 0]
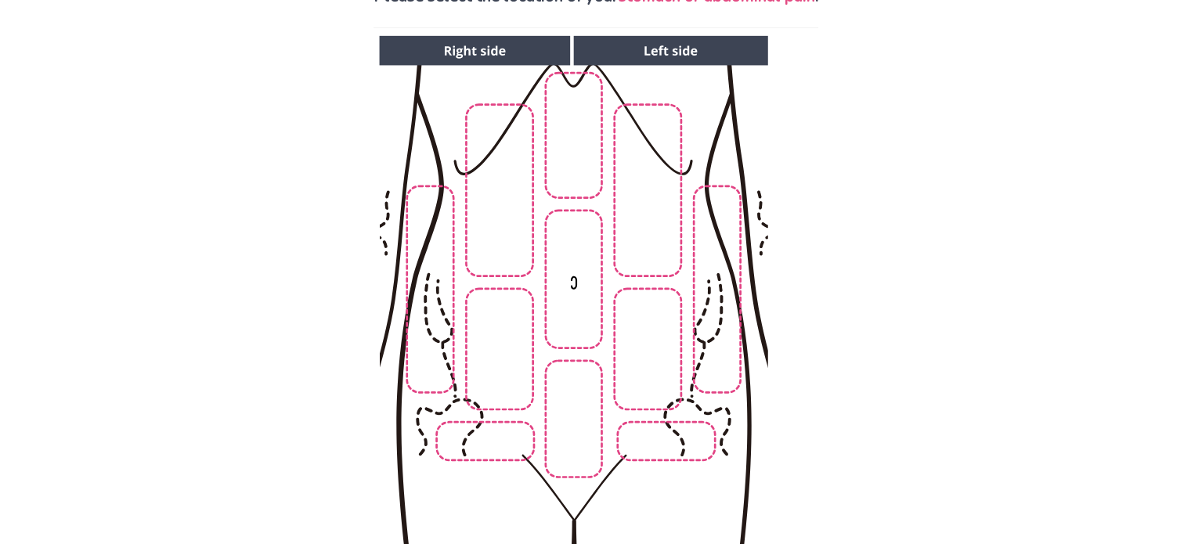
click at [652, 327] on img at bounding box center [573, 298] width 800 height 542
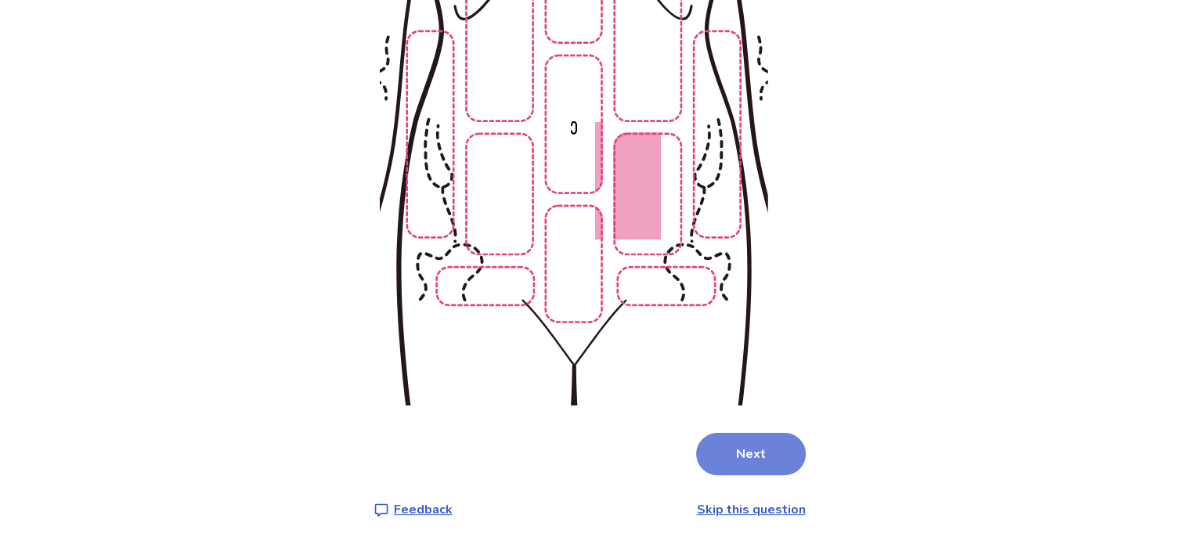
click at [735, 462] on button "Next" at bounding box center [751, 454] width 110 height 42
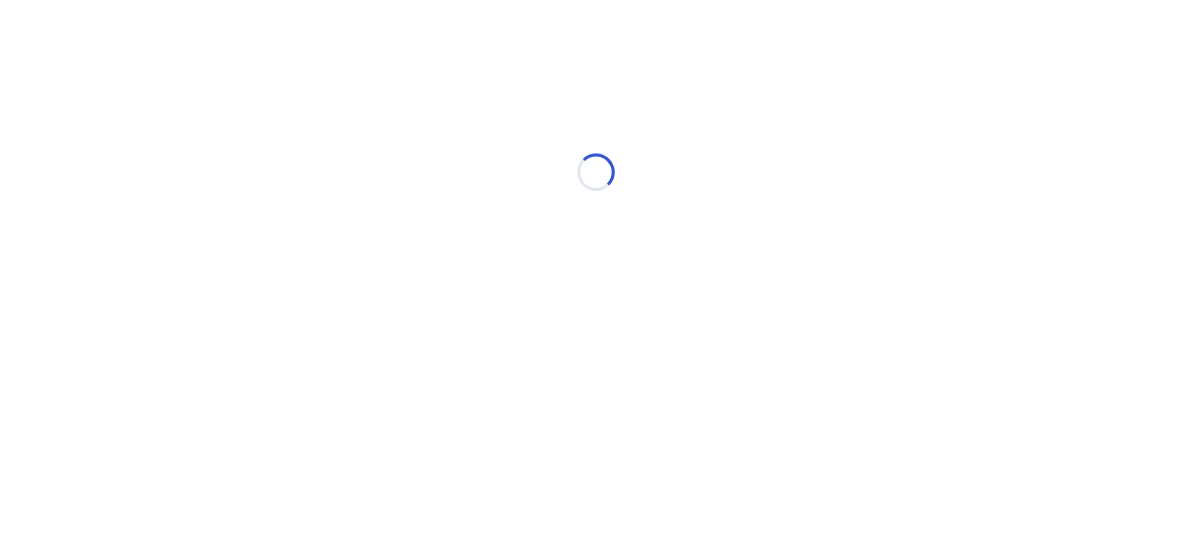
scroll to position [0, 0]
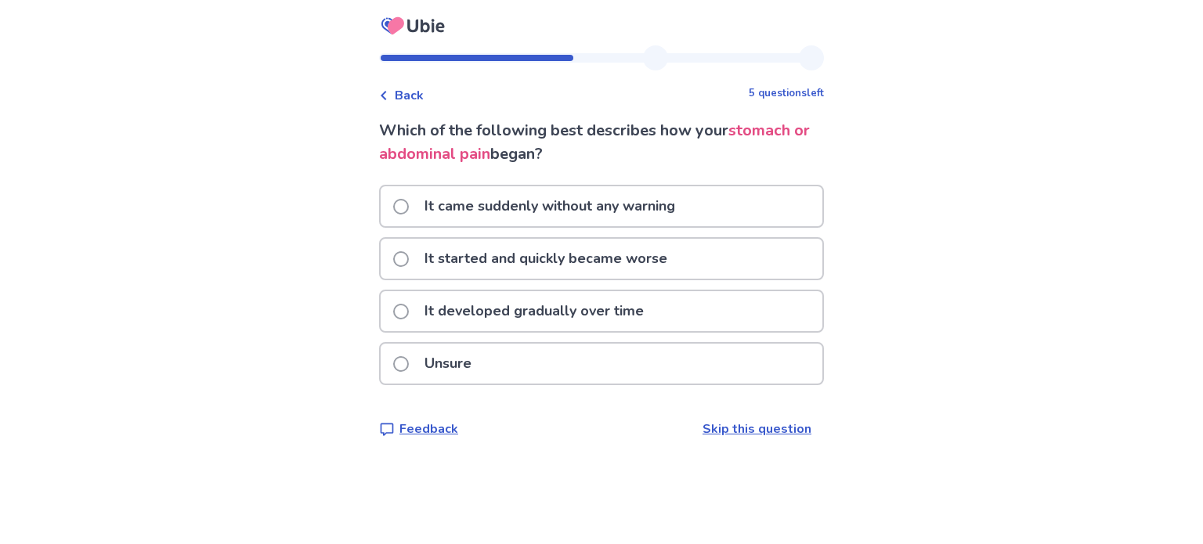
click at [598, 318] on p "It developed gradually over time" at bounding box center [534, 311] width 238 height 40
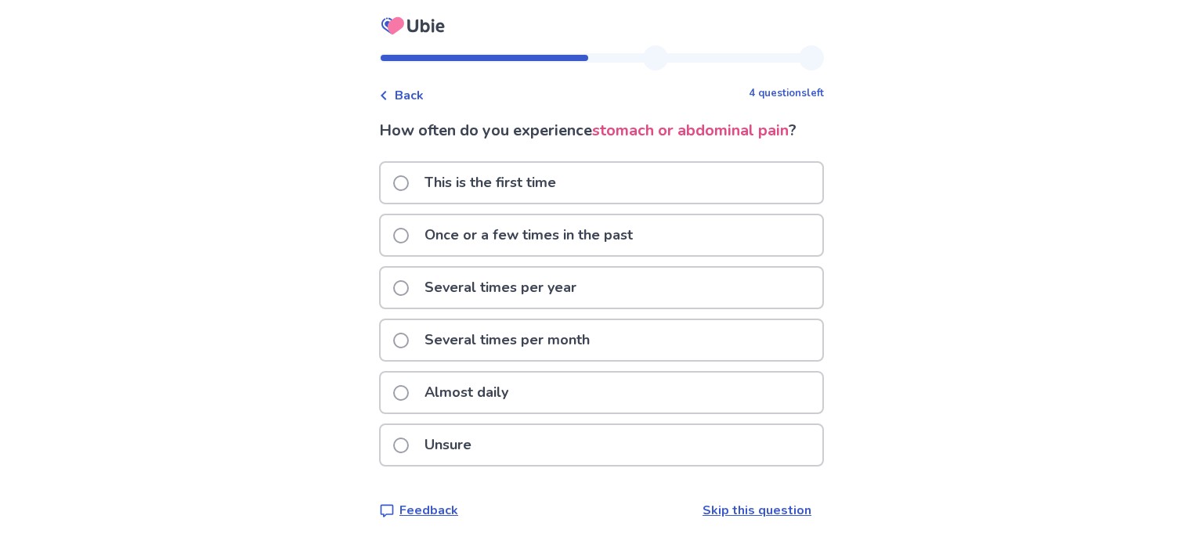
click at [575, 450] on div "Unsure" at bounding box center [602, 445] width 442 height 40
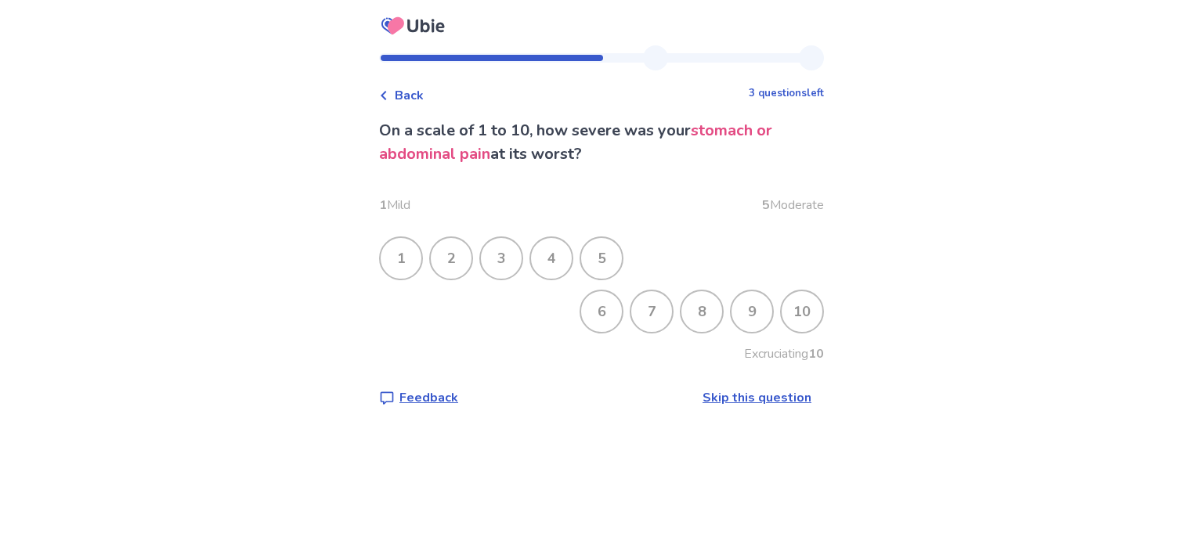
click at [599, 304] on div "6" at bounding box center [601, 311] width 41 height 41
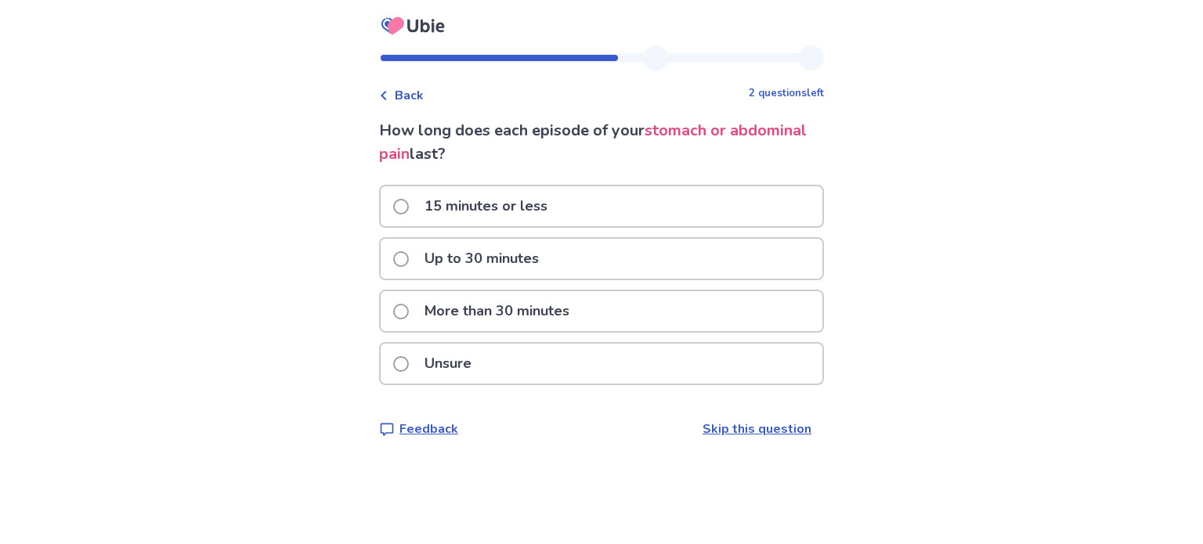
click at [467, 255] on p "Up to 30 minutes" at bounding box center [481, 259] width 133 height 40
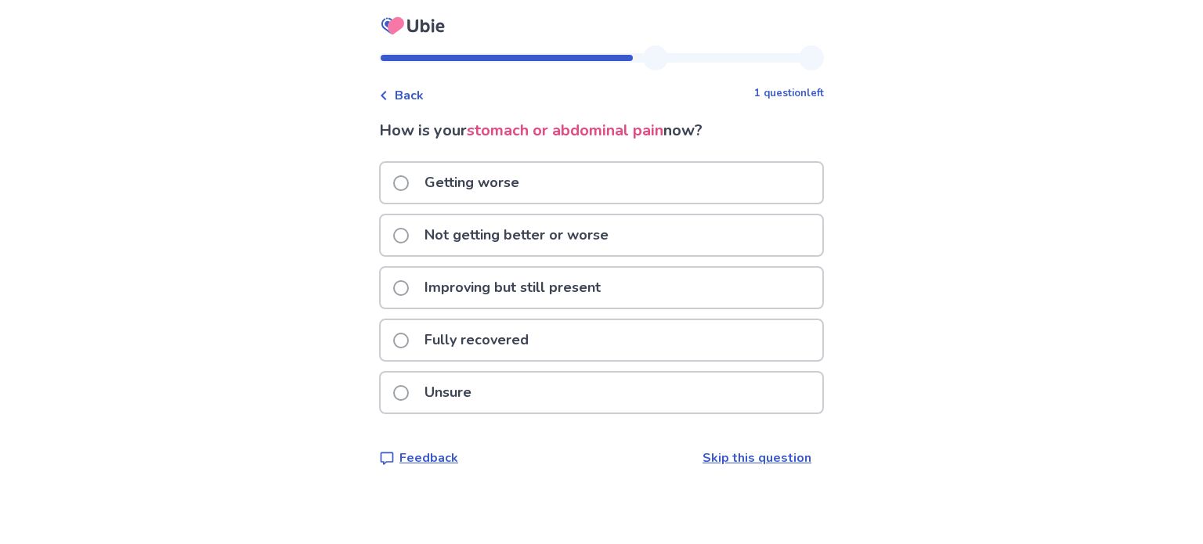
click at [551, 341] on div "Fully recovered" at bounding box center [602, 340] width 442 height 40
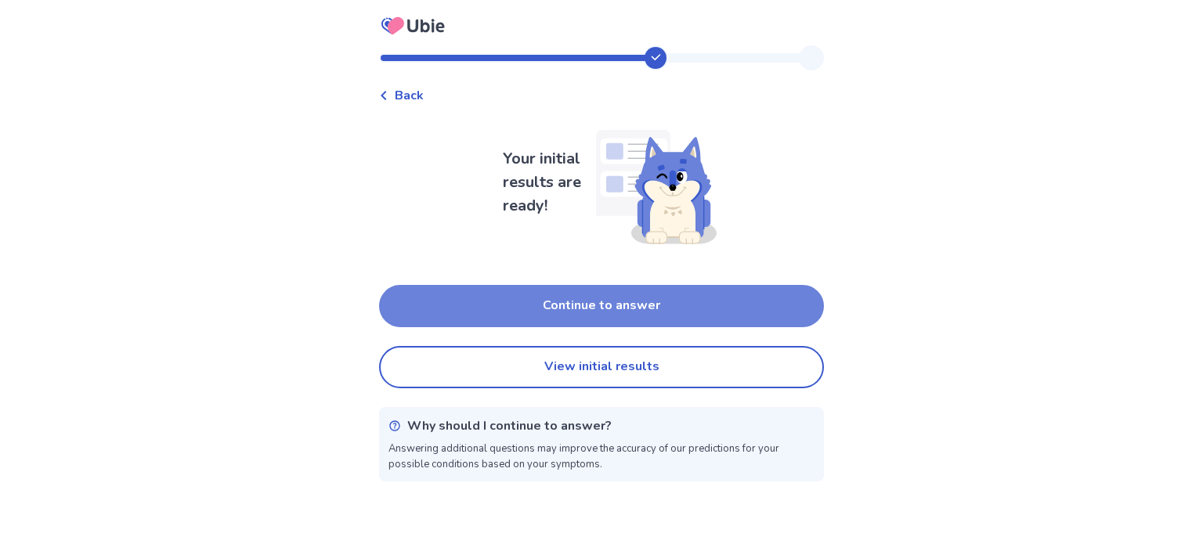
click at [552, 311] on button "Continue to answer" at bounding box center [601, 306] width 445 height 42
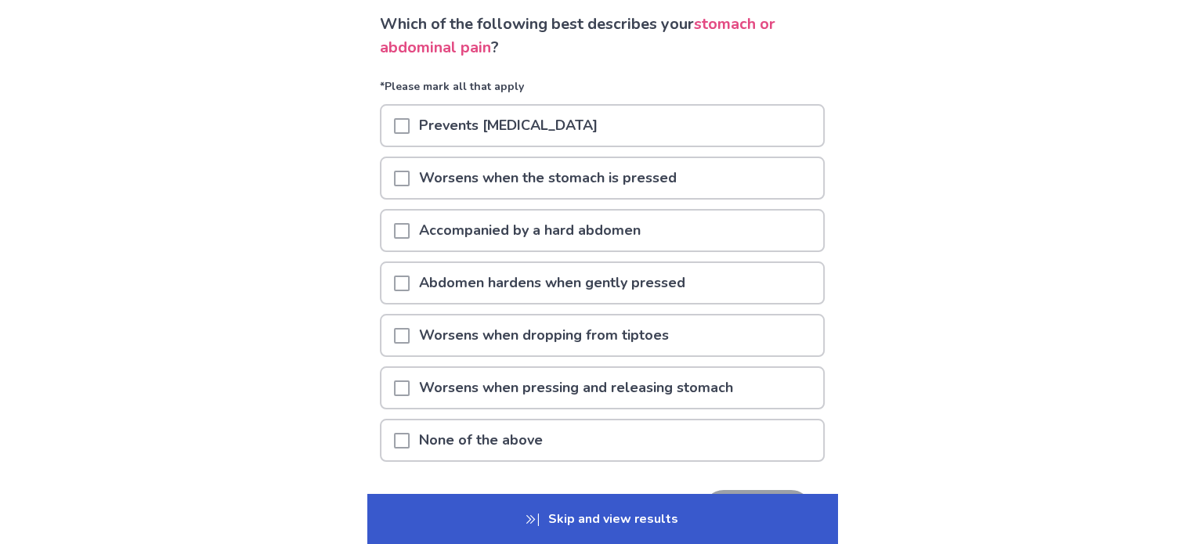
scroll to position [209, 0]
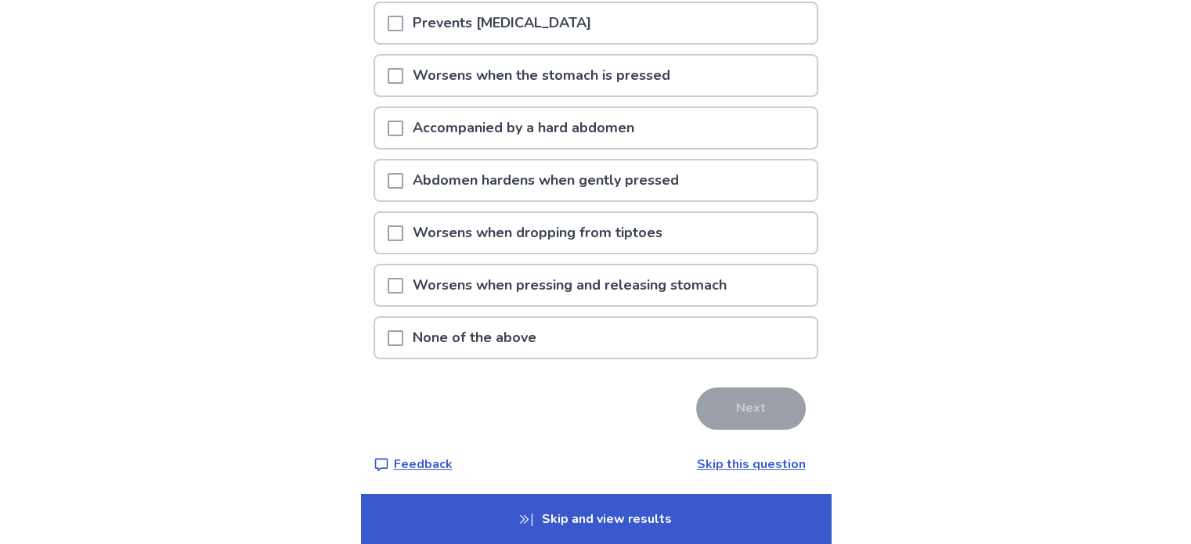
click at [599, 509] on p "Skip and view results" at bounding box center [596, 519] width 470 height 50
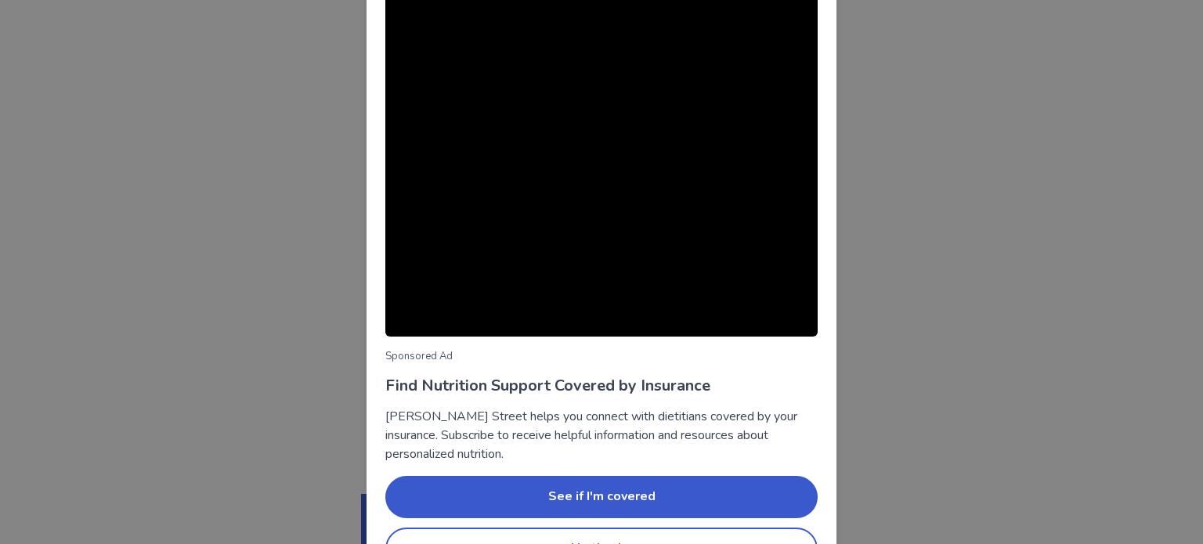
scroll to position [106, 0]
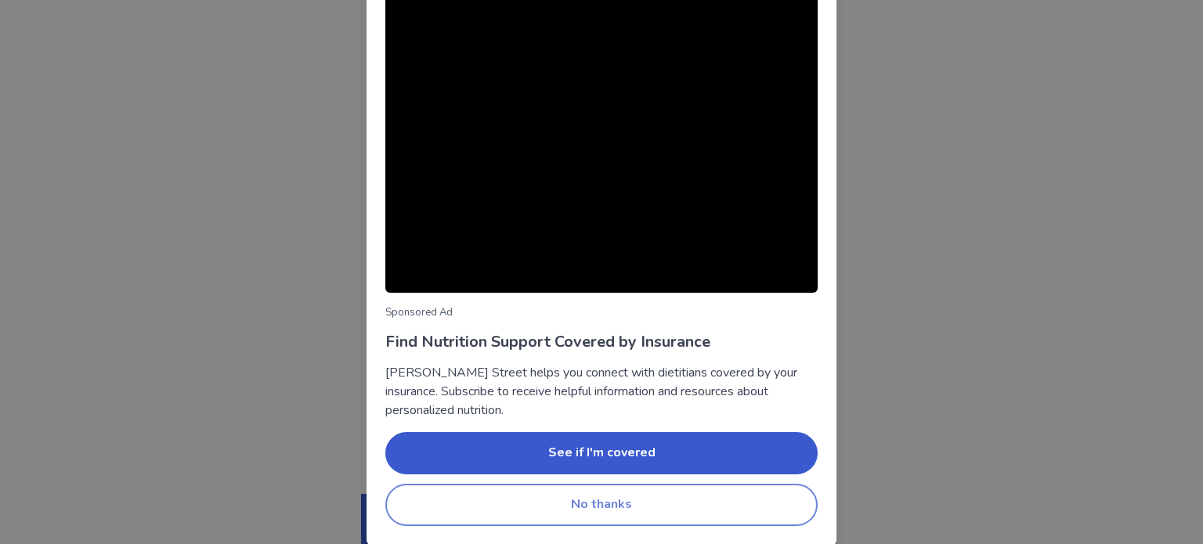
click at [630, 513] on button "No thanks" at bounding box center [601, 505] width 432 height 42
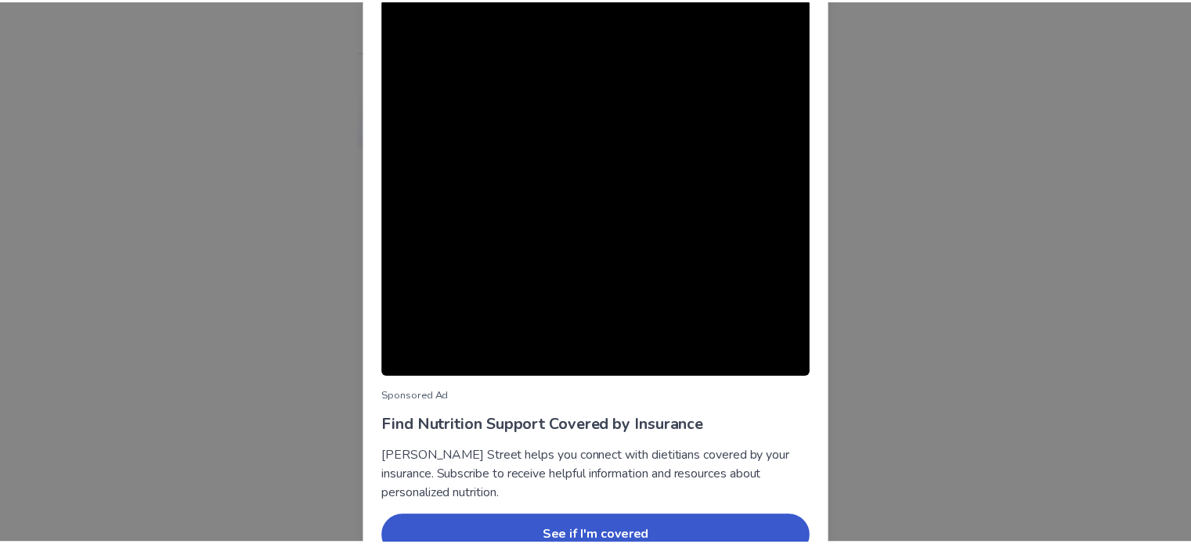
scroll to position [106, 0]
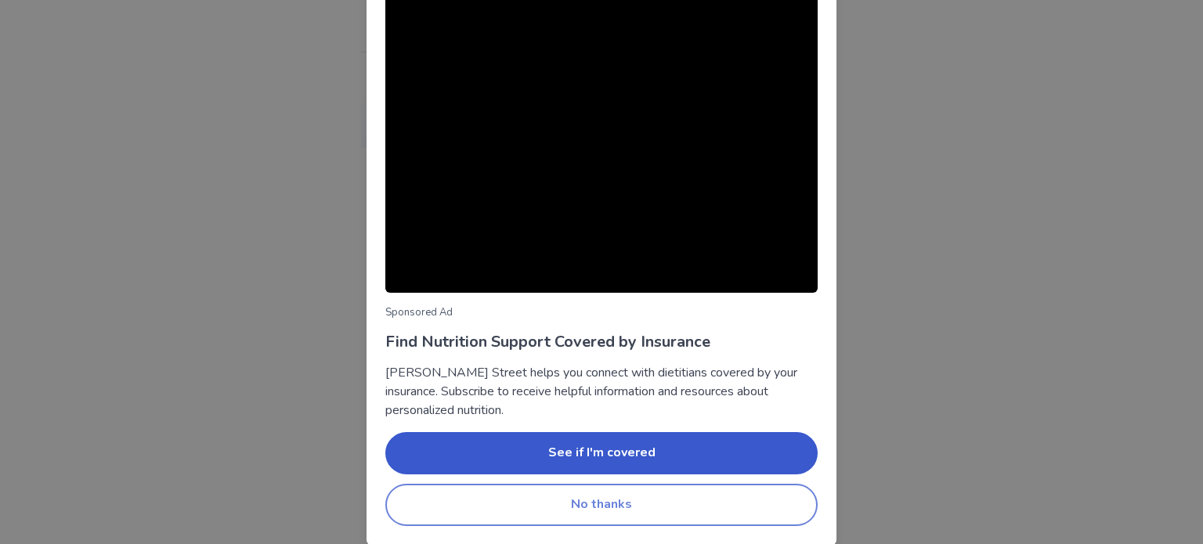
click at [426, 498] on button "No thanks" at bounding box center [601, 505] width 432 height 42
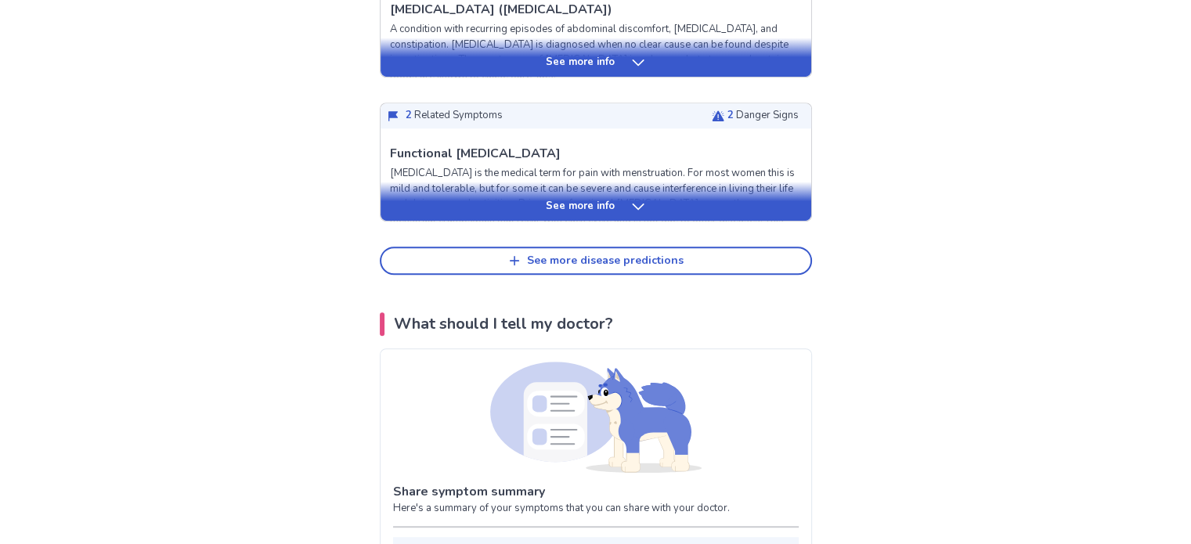
scroll to position [792, 0]
